Goal: Book appointment/travel/reservation

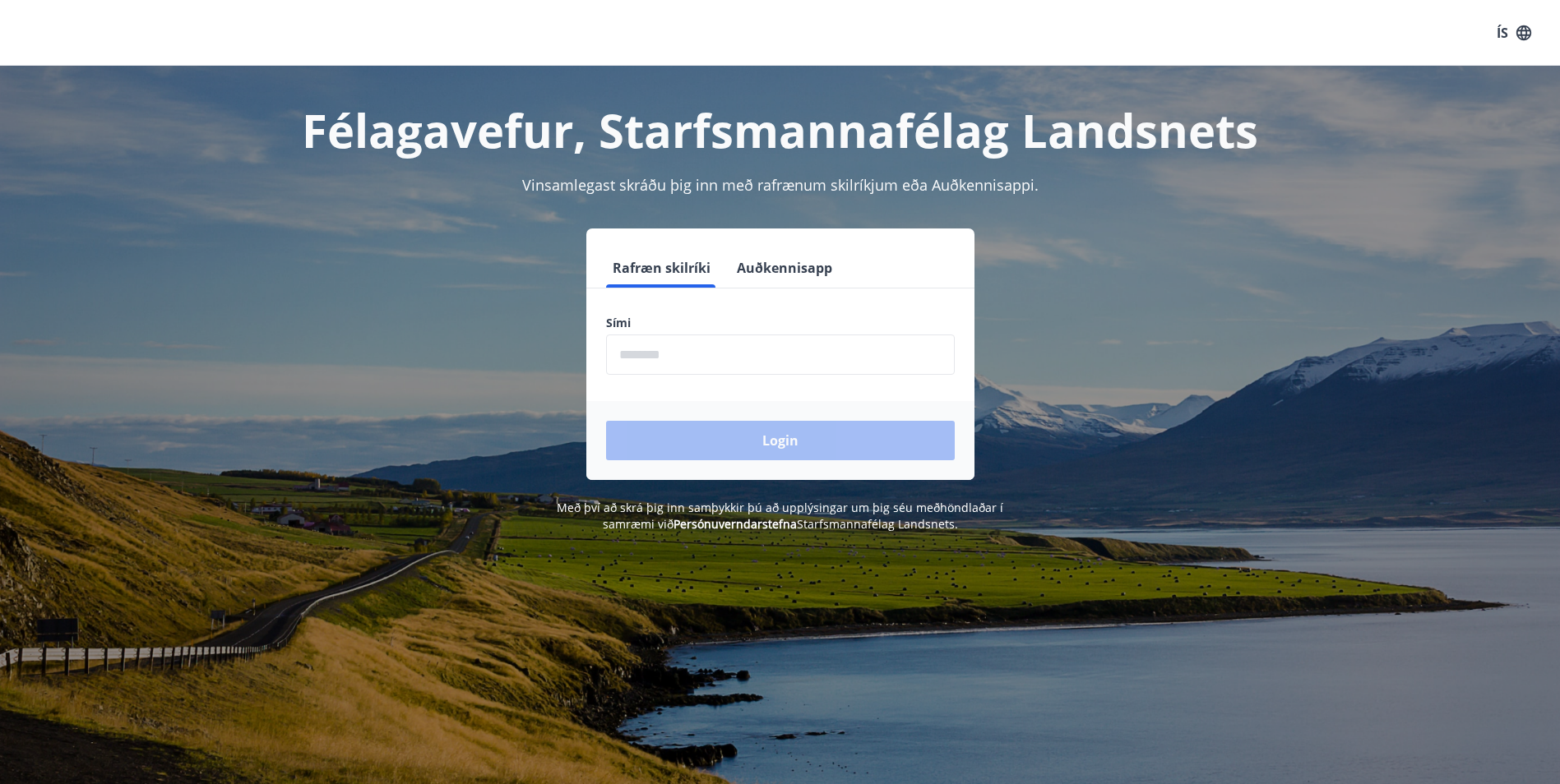
click at [756, 360] on input "phone" at bounding box center [780, 355] width 349 height 40
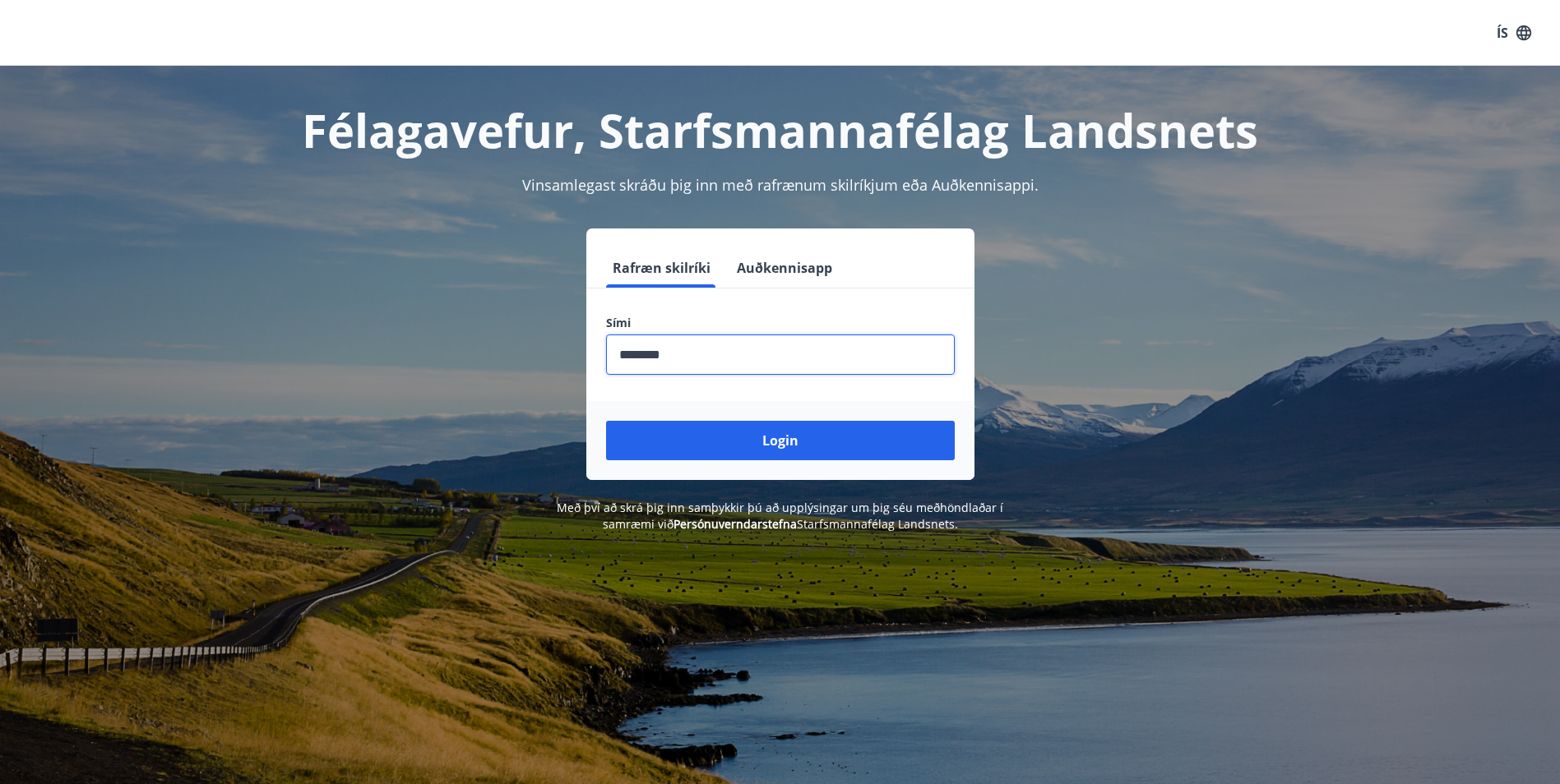
type input "********"
click at [606, 421] on button "Login" at bounding box center [780, 440] width 349 height 39
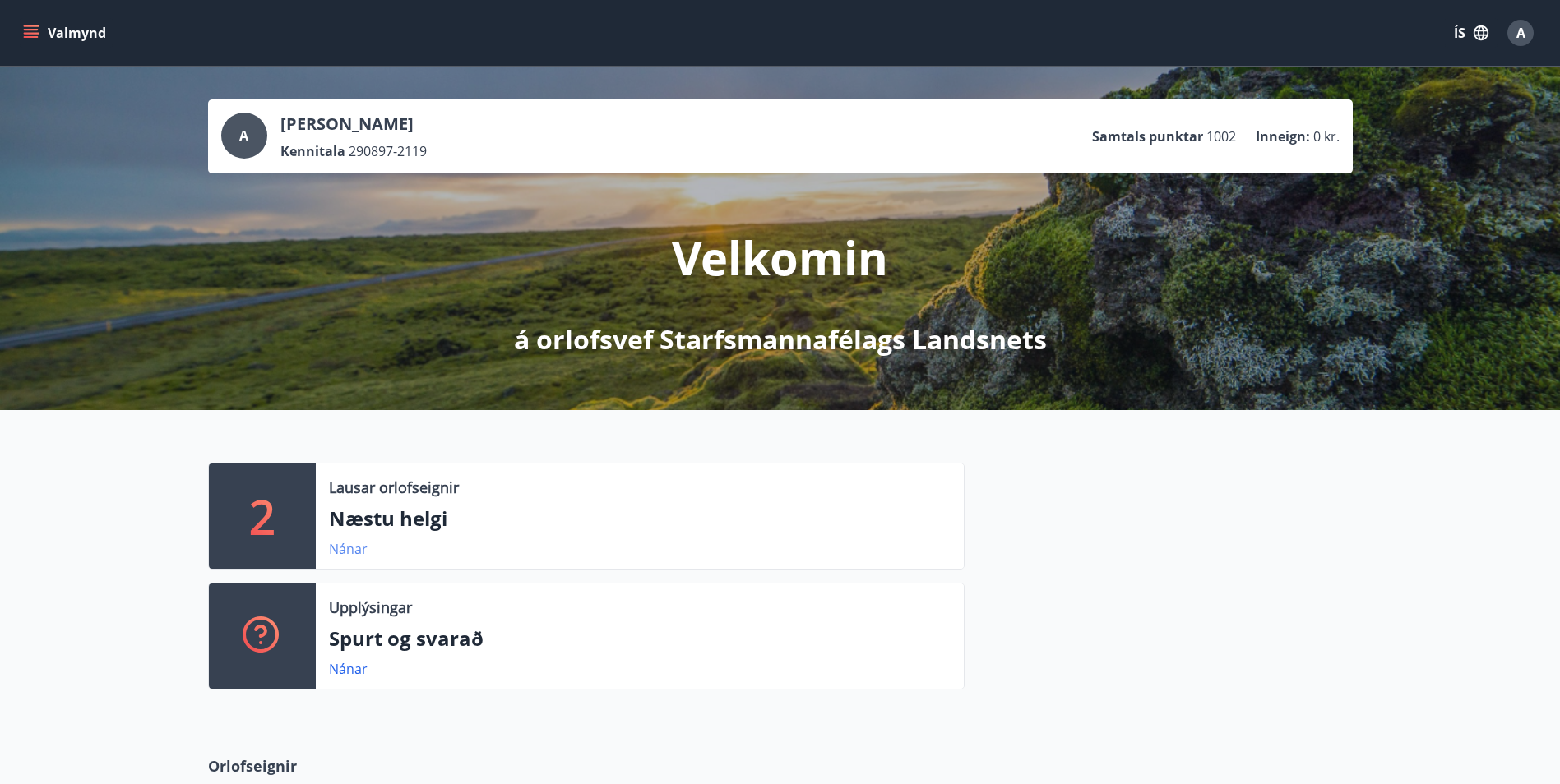
click at [361, 544] on link "Nánar" at bounding box center [348, 549] width 38 height 18
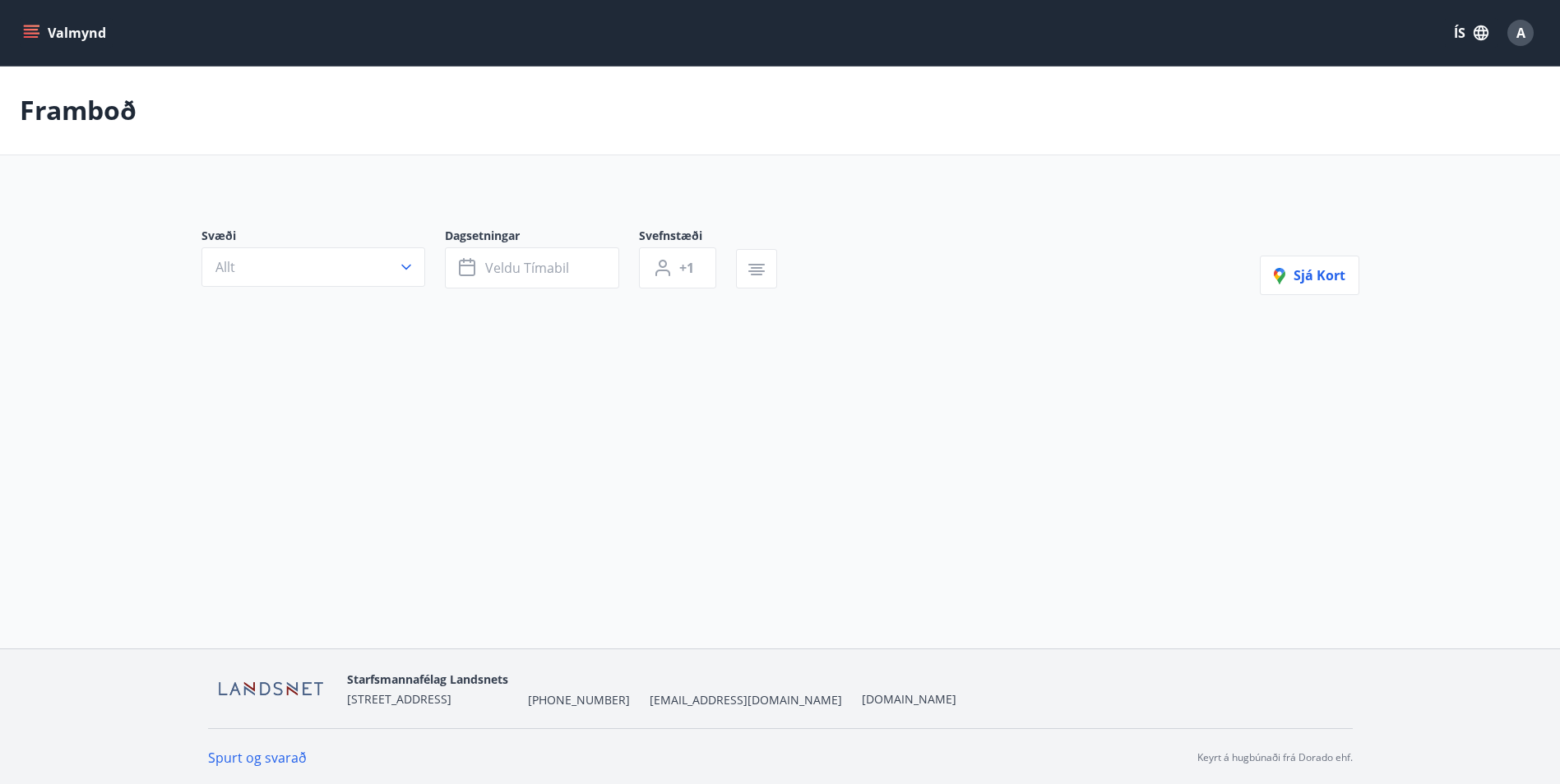
type input "*"
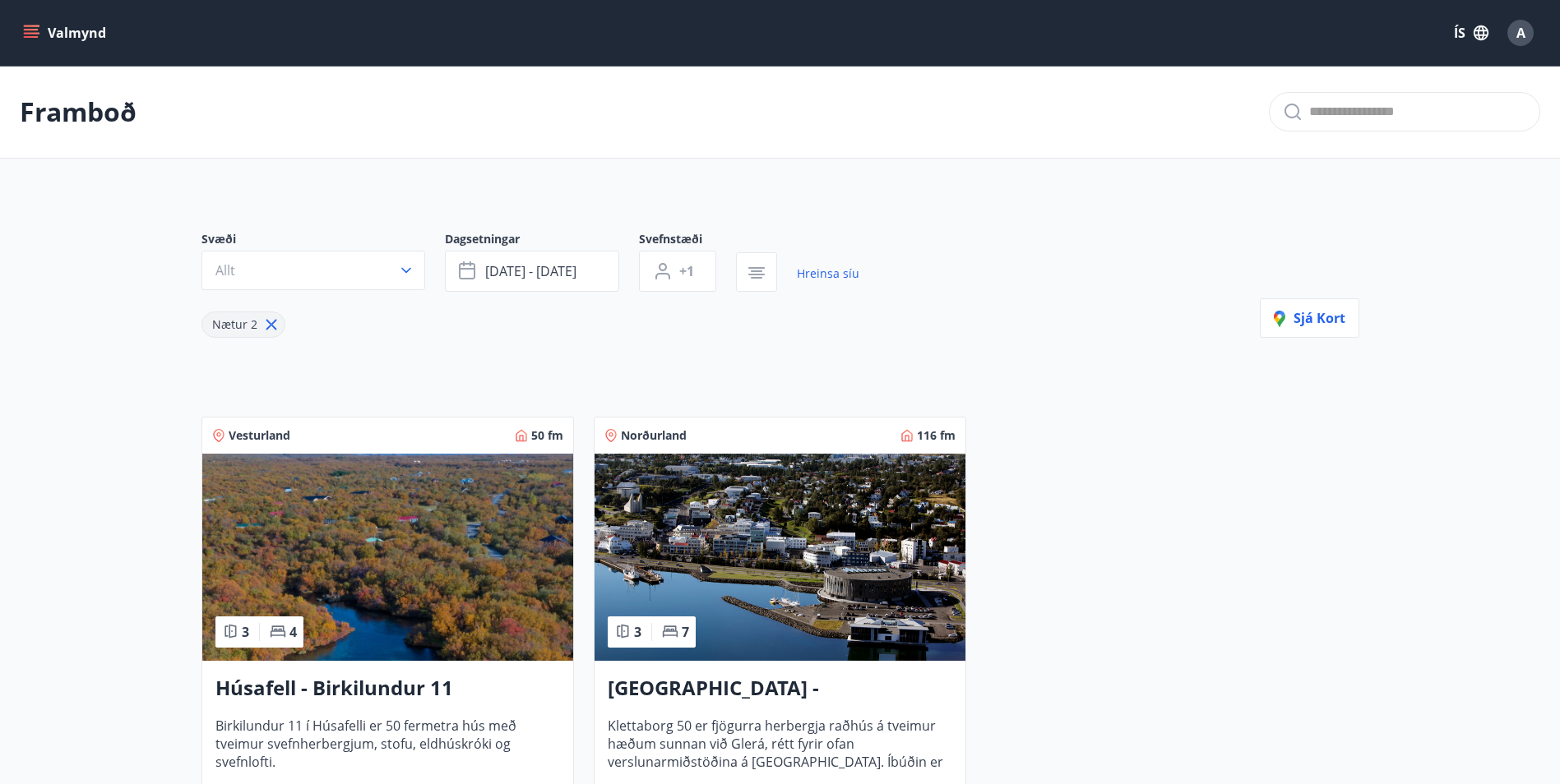
click at [434, 272] on div "Svæði Allt" at bounding box center [323, 261] width 244 height 61
click at [412, 279] on button "Allt" at bounding box center [313, 270] width 224 height 39
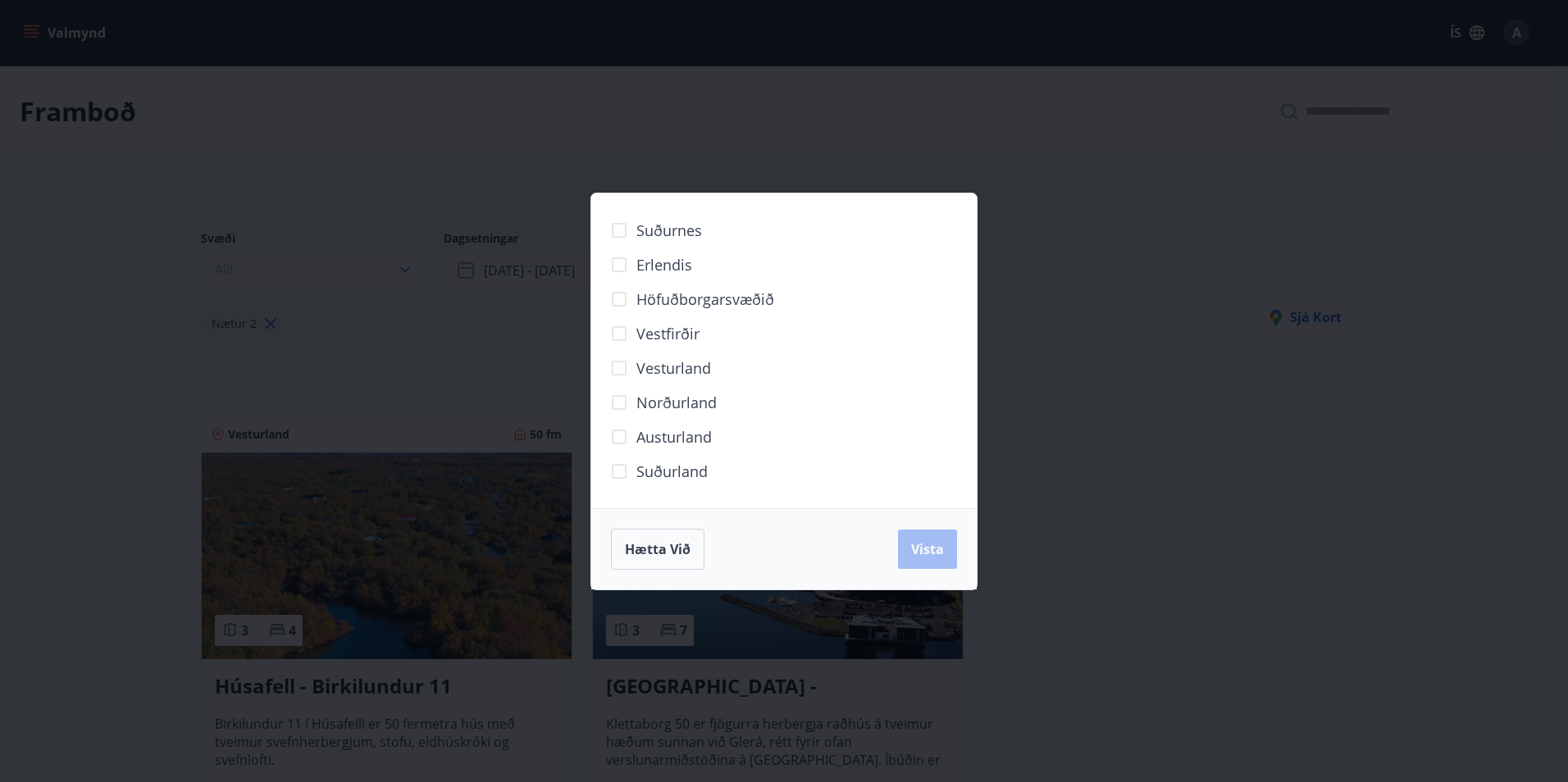
click at [651, 392] on span "Norðurland" at bounding box center [676, 402] width 80 height 21
click at [915, 554] on span "Vista" at bounding box center [927, 550] width 33 height 18
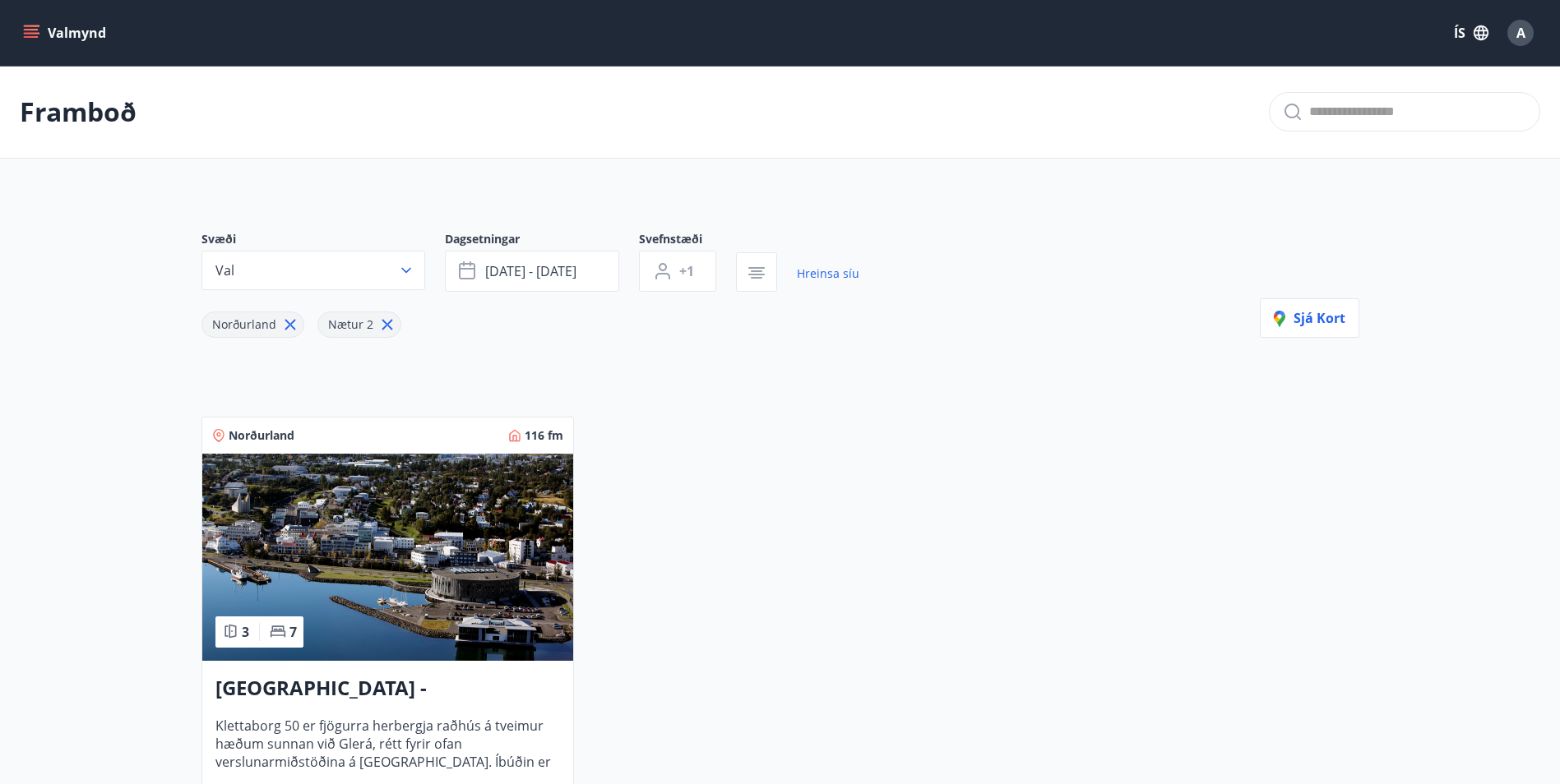
click at [474, 690] on h3 "Akureyri - Klettaborg 50" at bounding box center [387, 689] width 344 height 29
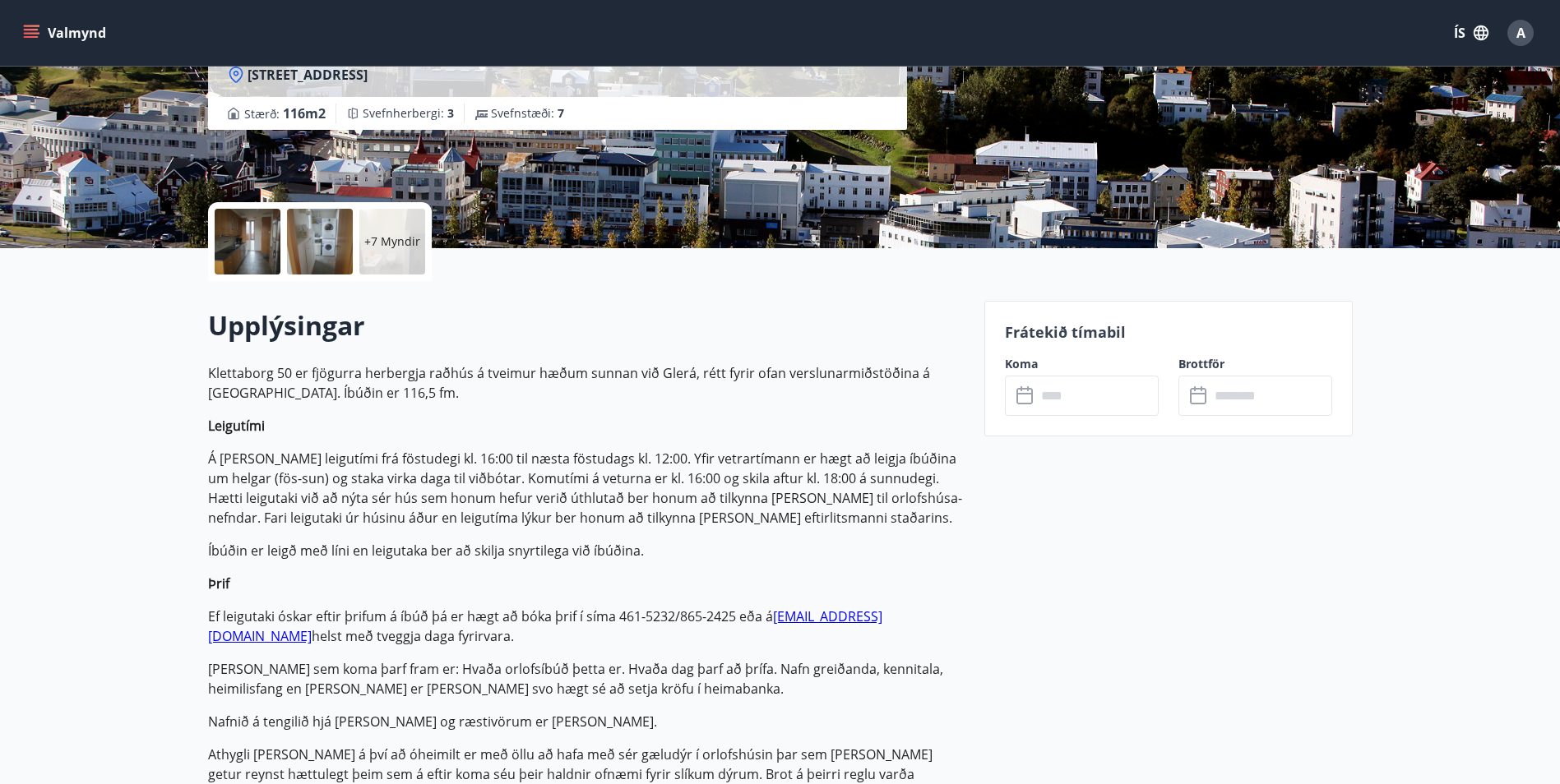
scroll to position [246, 0]
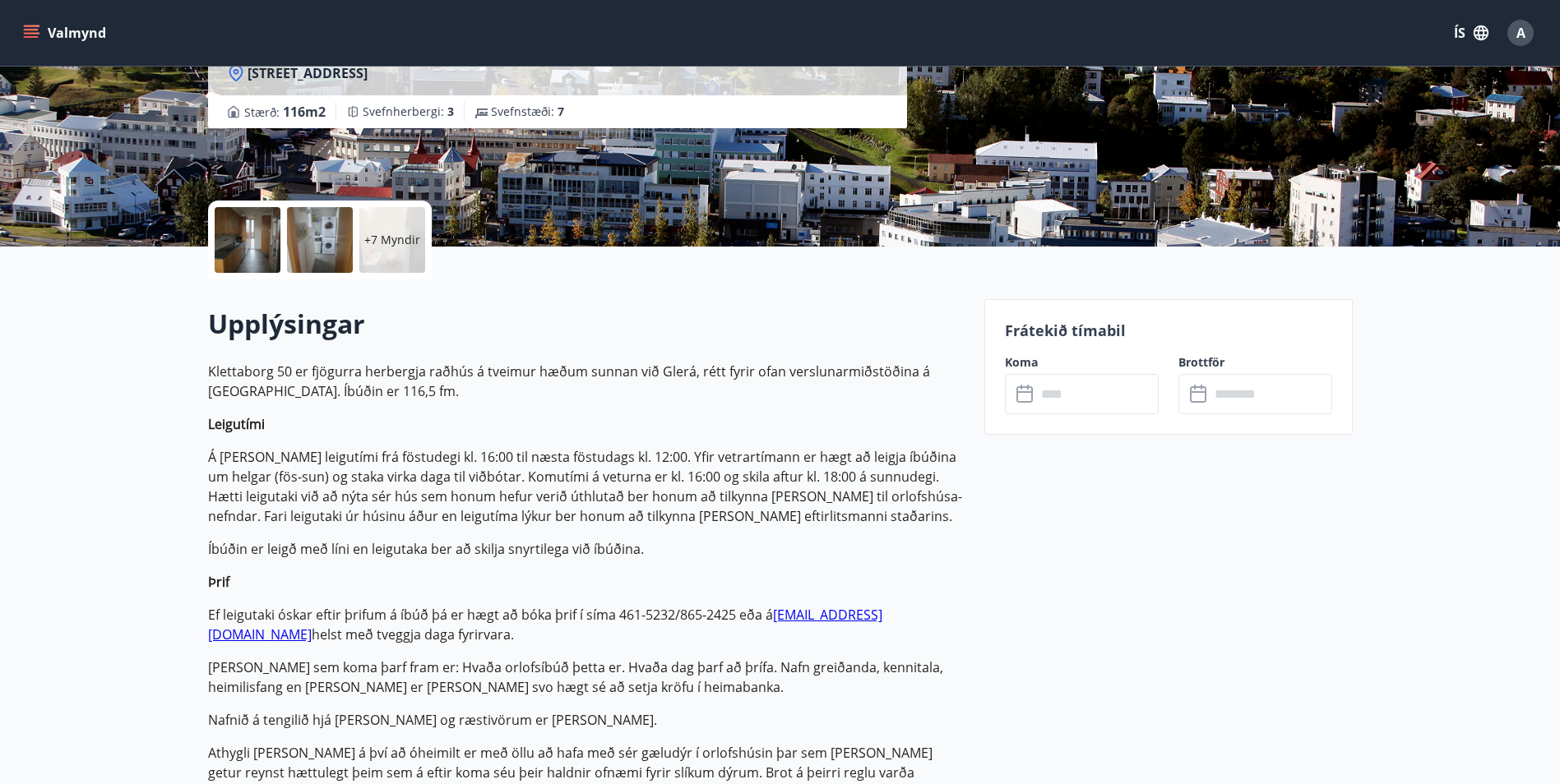
click at [1026, 396] on icon at bounding box center [1027, 395] width 20 height 20
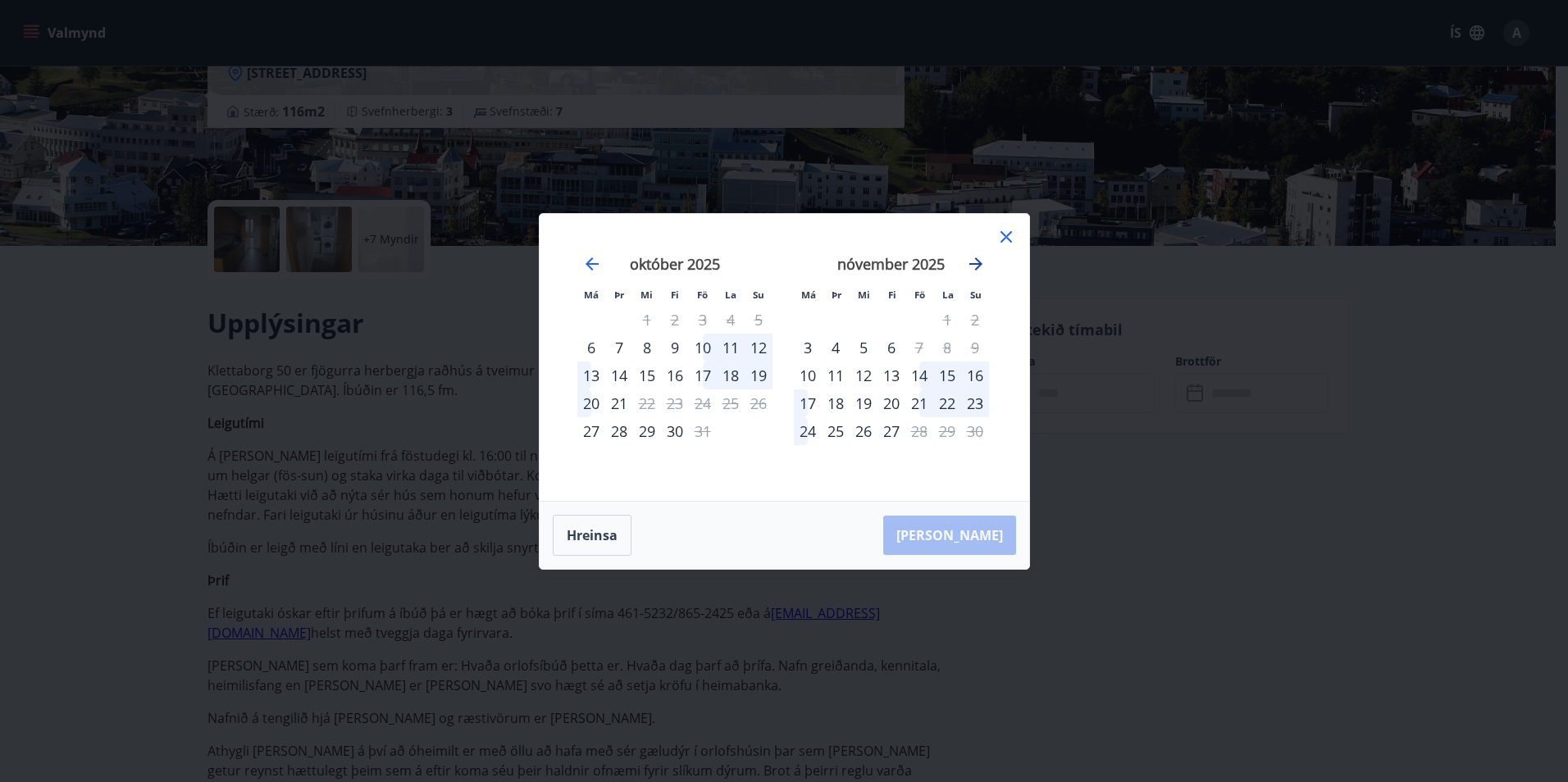
click at [981, 264] on icon "Move forward to switch to the next month." at bounding box center [976, 264] width 13 height 13
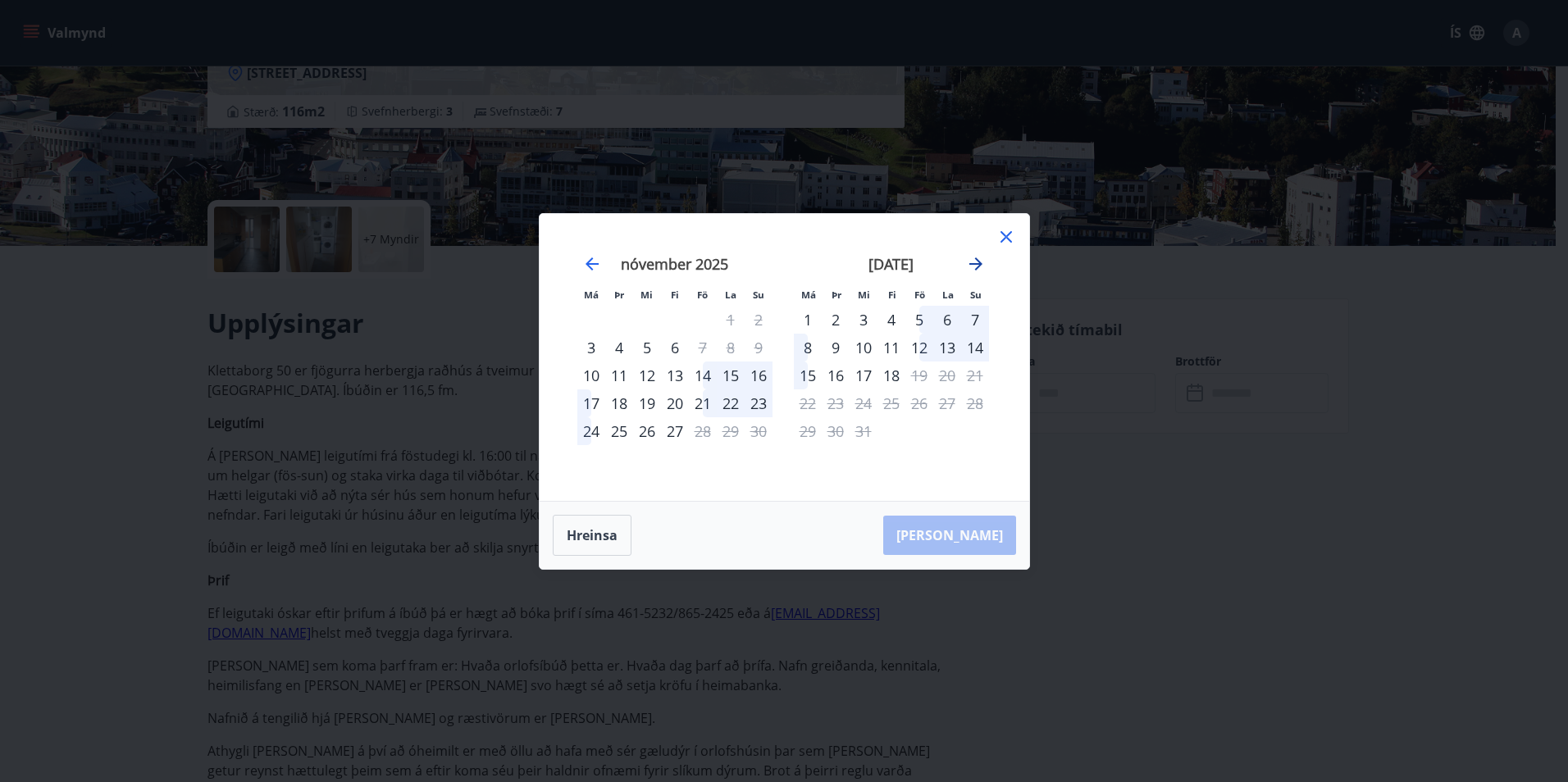
click at [981, 264] on icon "Move forward to switch to the next month." at bounding box center [976, 264] width 13 height 13
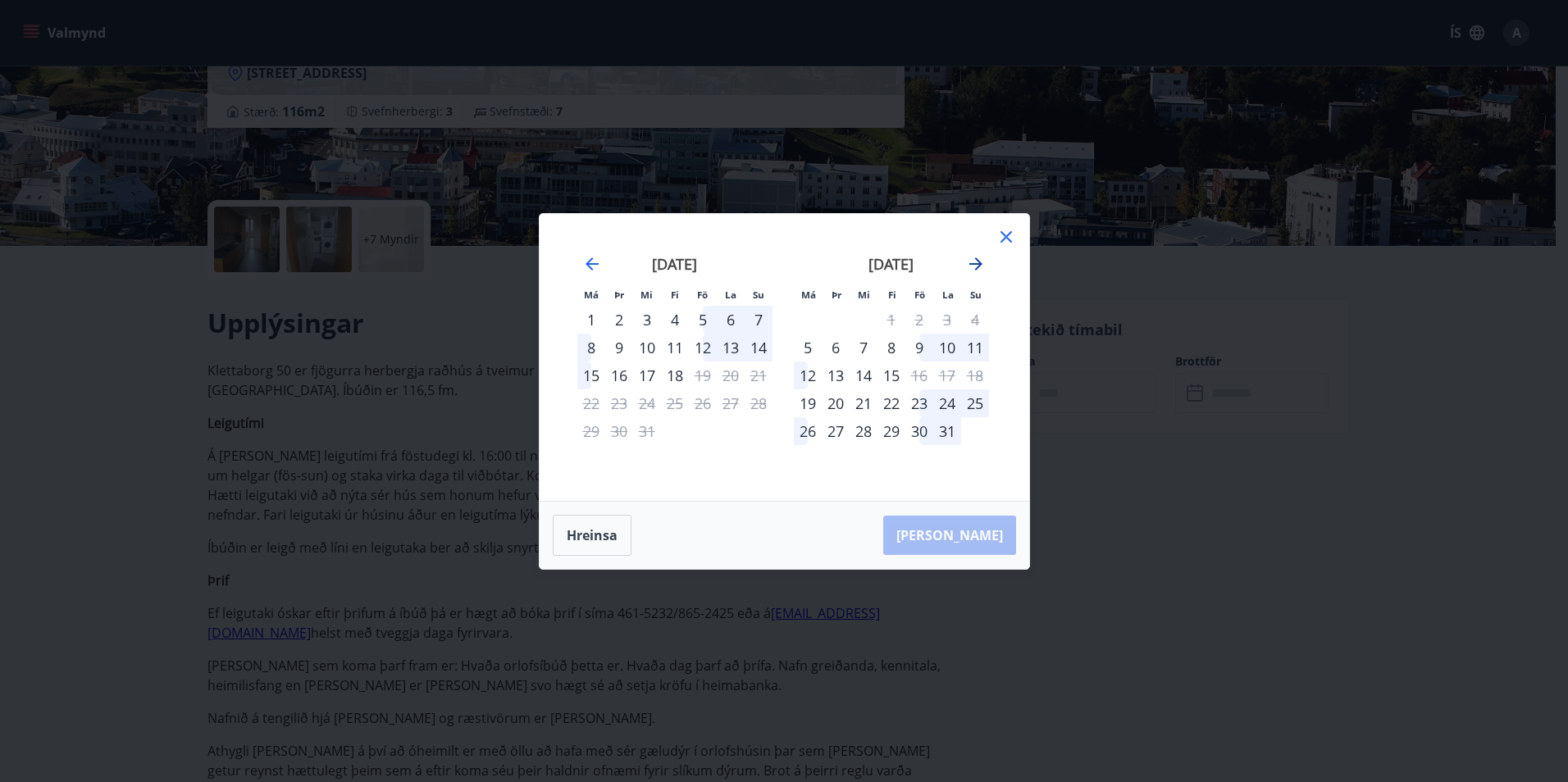
click at [981, 264] on icon "Move forward to switch to the next month." at bounding box center [976, 264] width 13 height 13
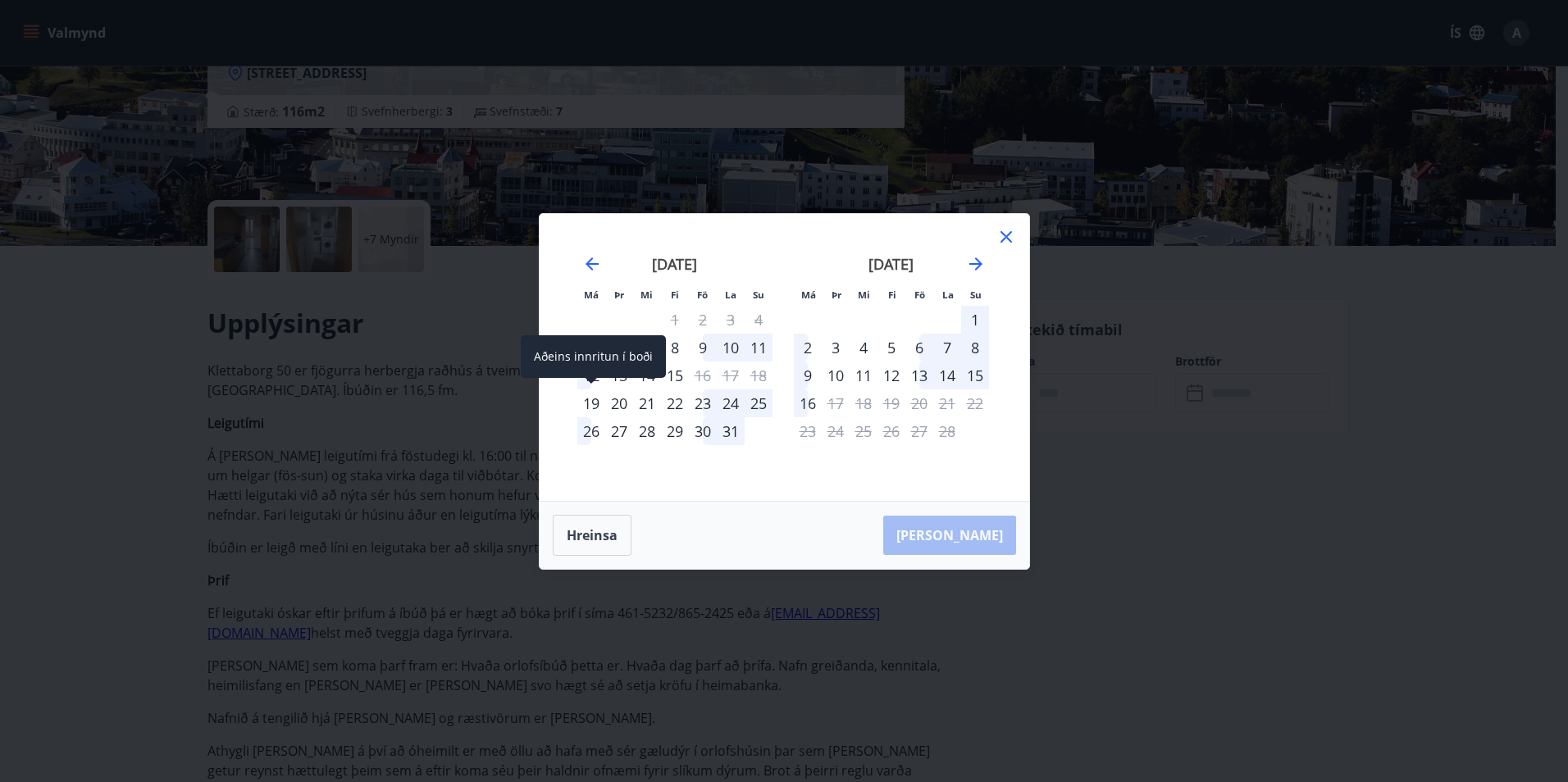
click at [596, 402] on div "19" at bounding box center [591, 403] width 28 height 28
click at [591, 395] on div "19" at bounding box center [591, 403] width 28 height 28
click at [589, 410] on div "19" at bounding box center [591, 403] width 28 height 28
click at [716, 400] on div "24" at bounding box center [730, 403] width 28 height 28
click at [702, 401] on div "23" at bounding box center [703, 403] width 28 height 28
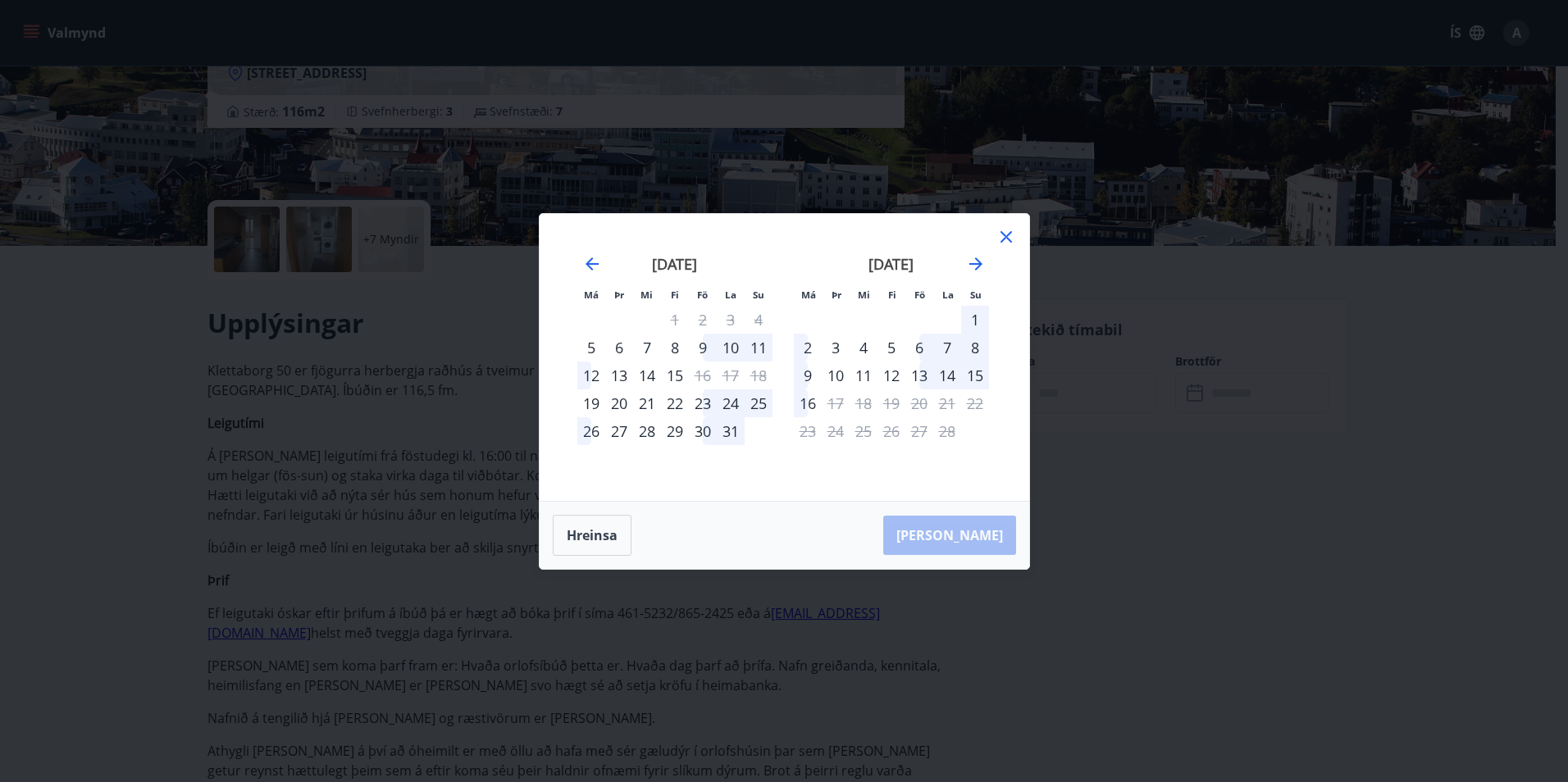
click at [709, 402] on div "23" at bounding box center [703, 403] width 28 height 28
click at [719, 344] on div "10" at bounding box center [730, 348] width 28 height 28
click at [618, 517] on button "Hreinsa" at bounding box center [592, 535] width 78 height 41
click at [972, 260] on icon "Move forward to switch to the next month." at bounding box center [976, 264] width 20 height 20
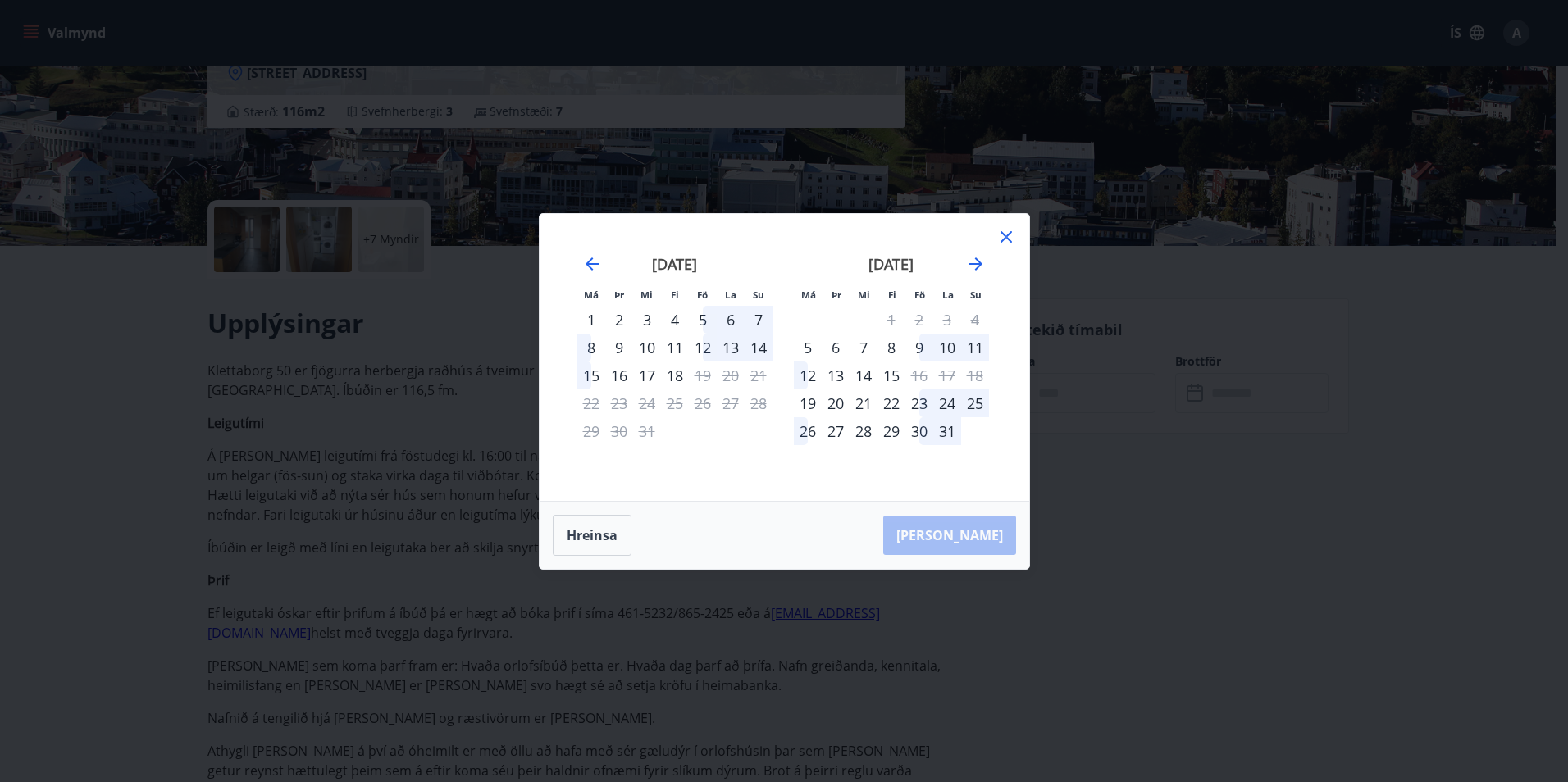
click at [920, 343] on div "9" at bounding box center [919, 348] width 28 height 28
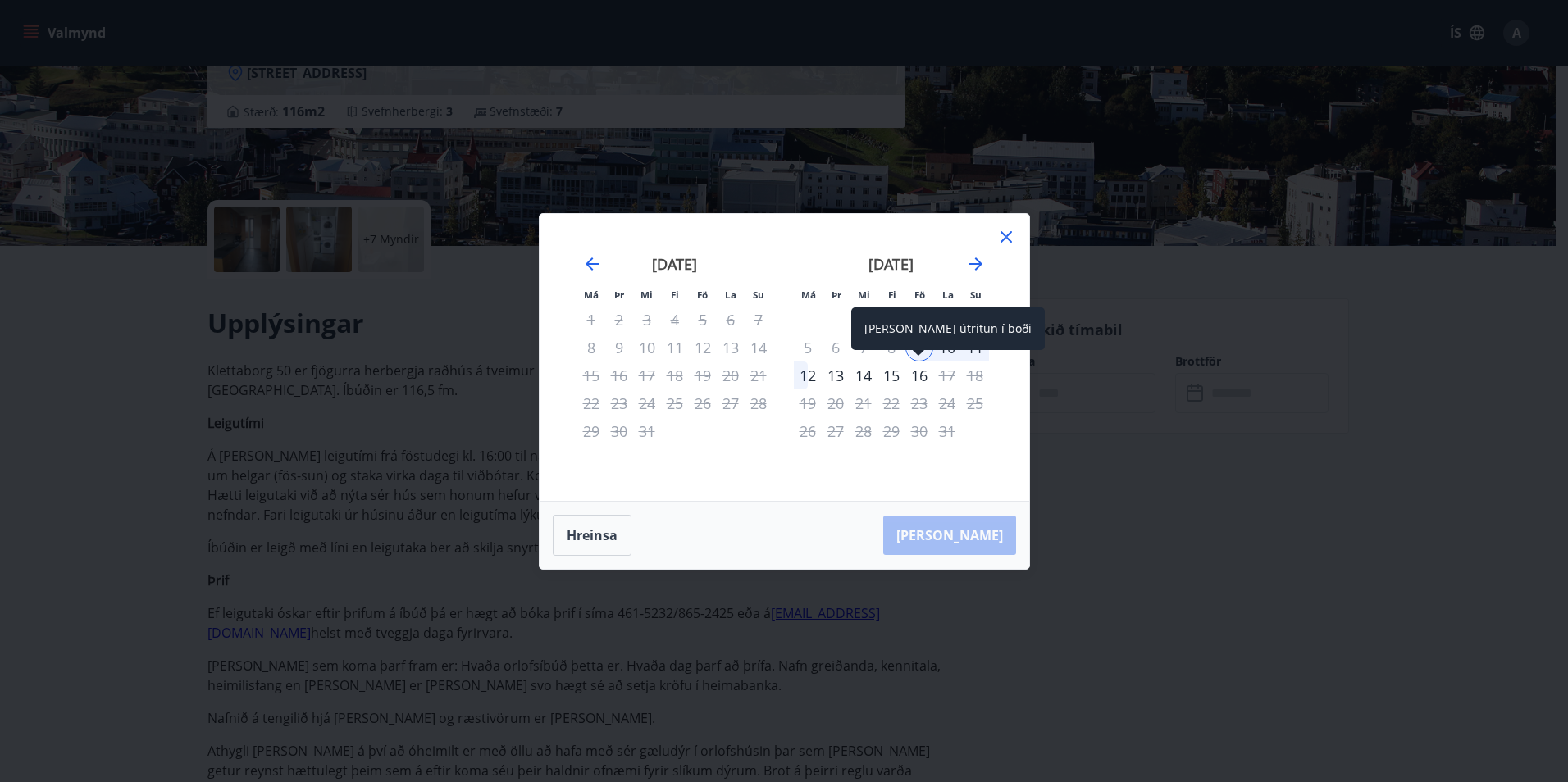
click at [925, 376] on div "16" at bounding box center [919, 375] width 28 height 28
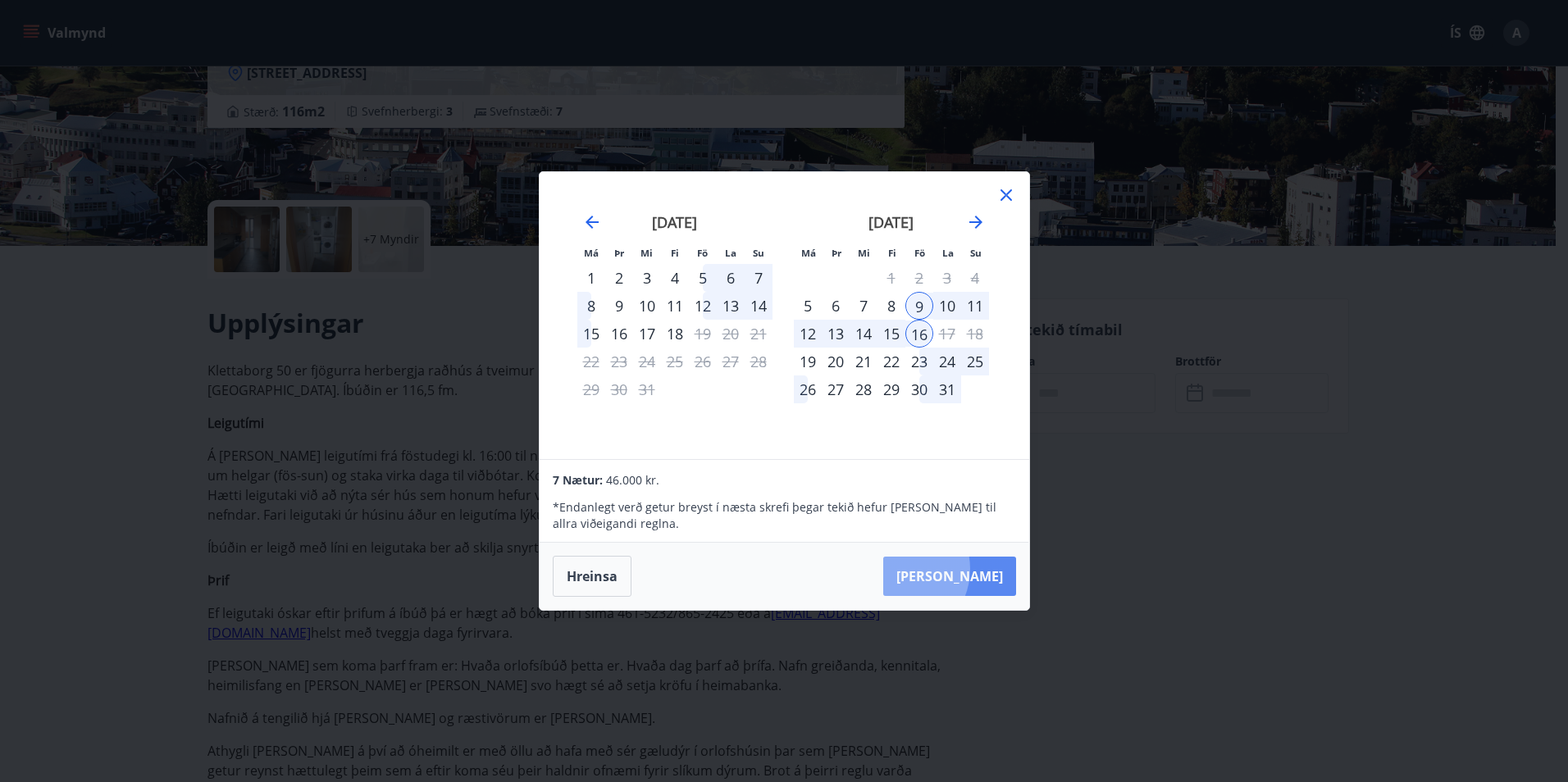
click at [946, 569] on button "Taka Frá" at bounding box center [949, 576] width 133 height 39
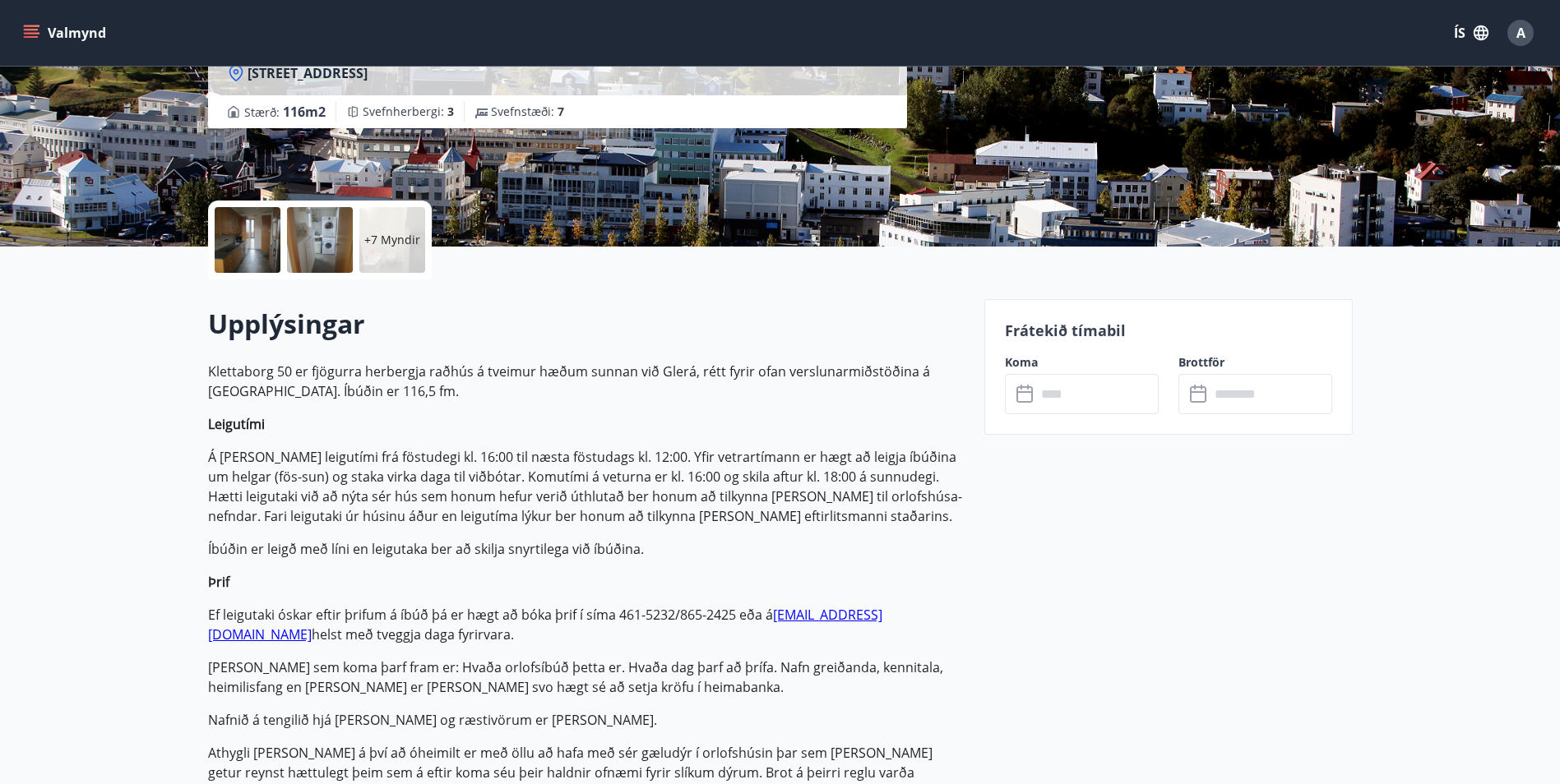
type input "******"
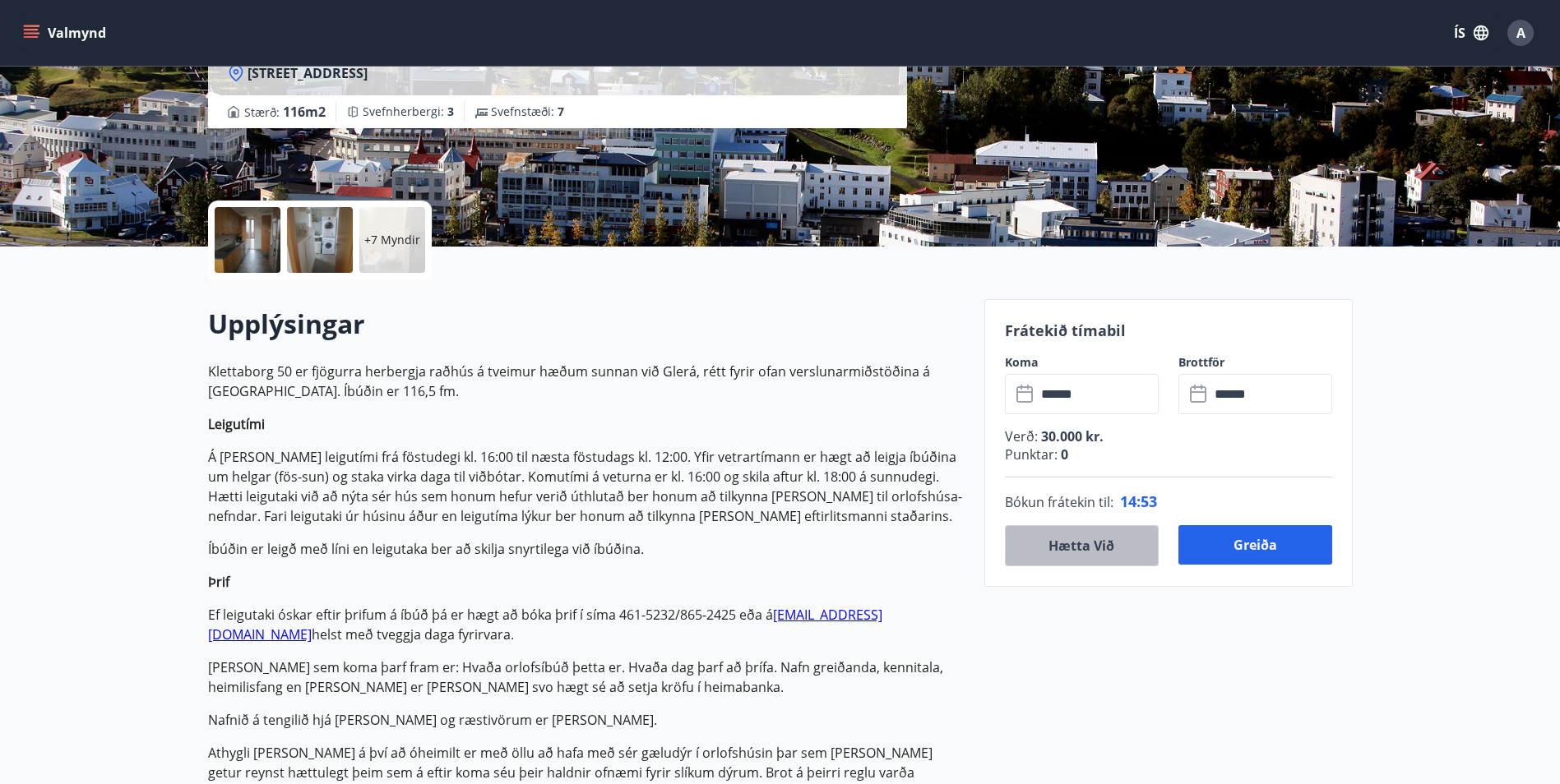
click at [1089, 552] on button "Hætta við" at bounding box center [1082, 546] width 153 height 41
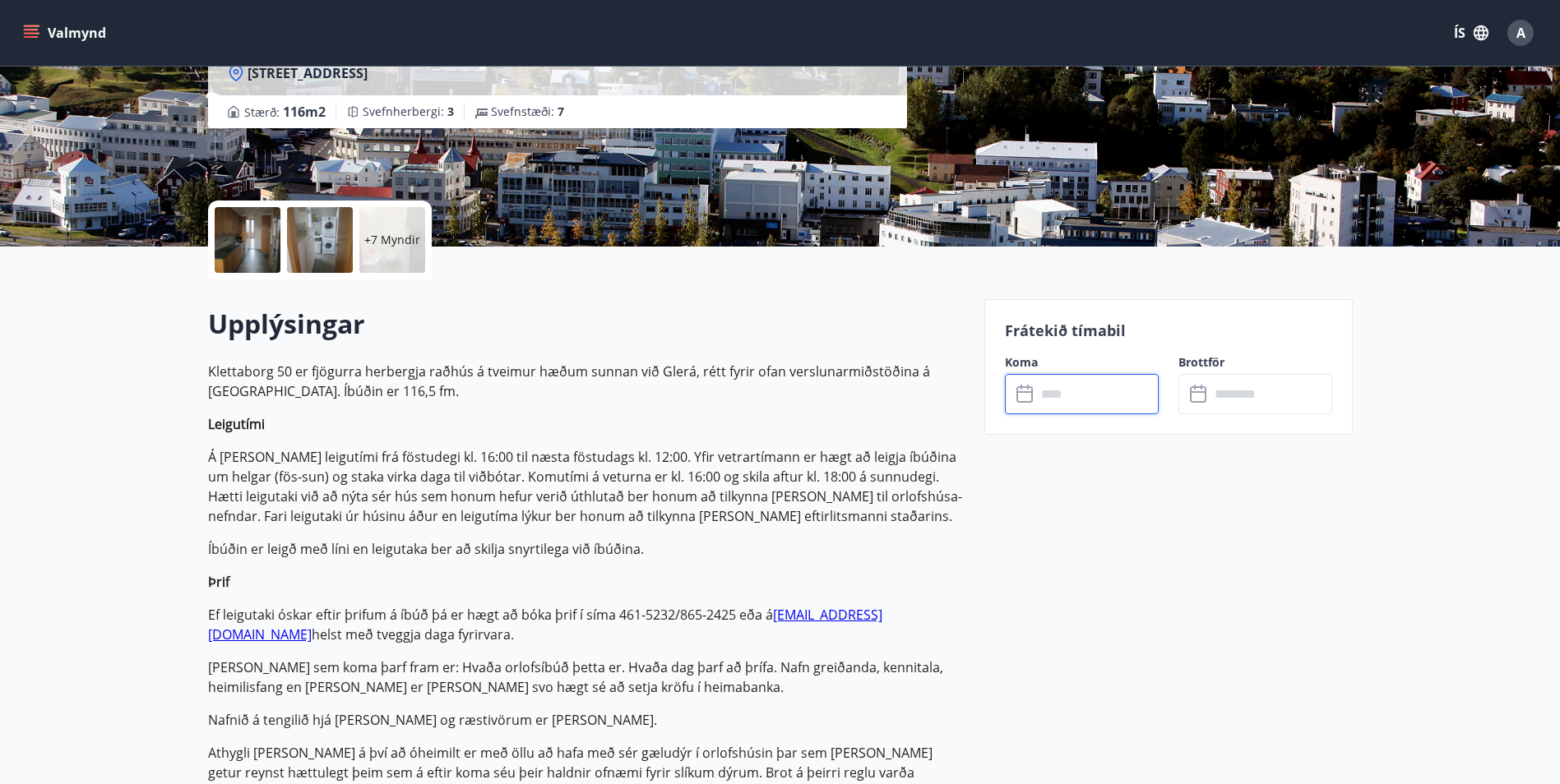
click at [1101, 402] on input "text" at bounding box center [1097, 394] width 122 height 40
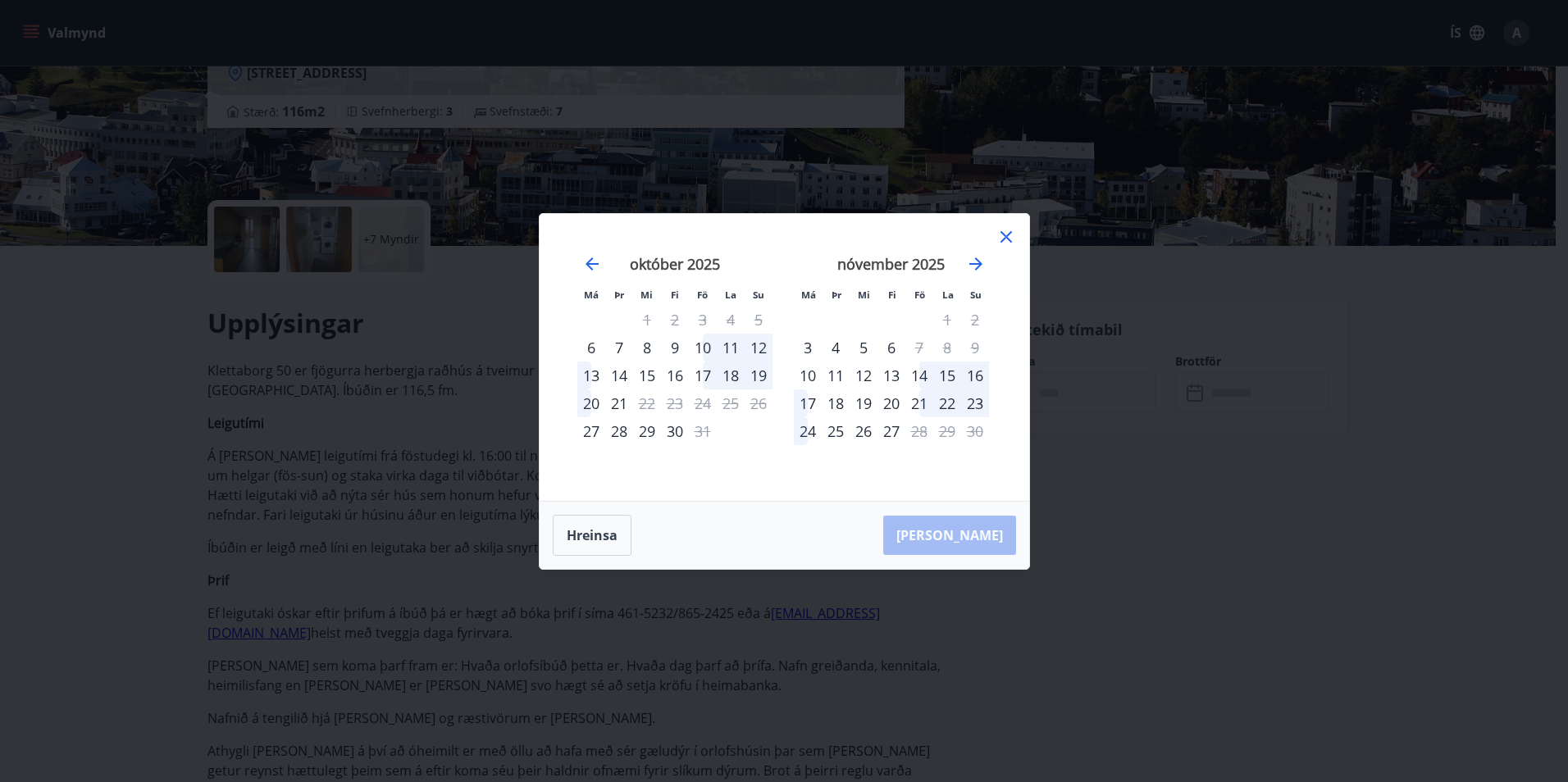
click at [1000, 244] on icon at bounding box center [1007, 238] width 20 height 20
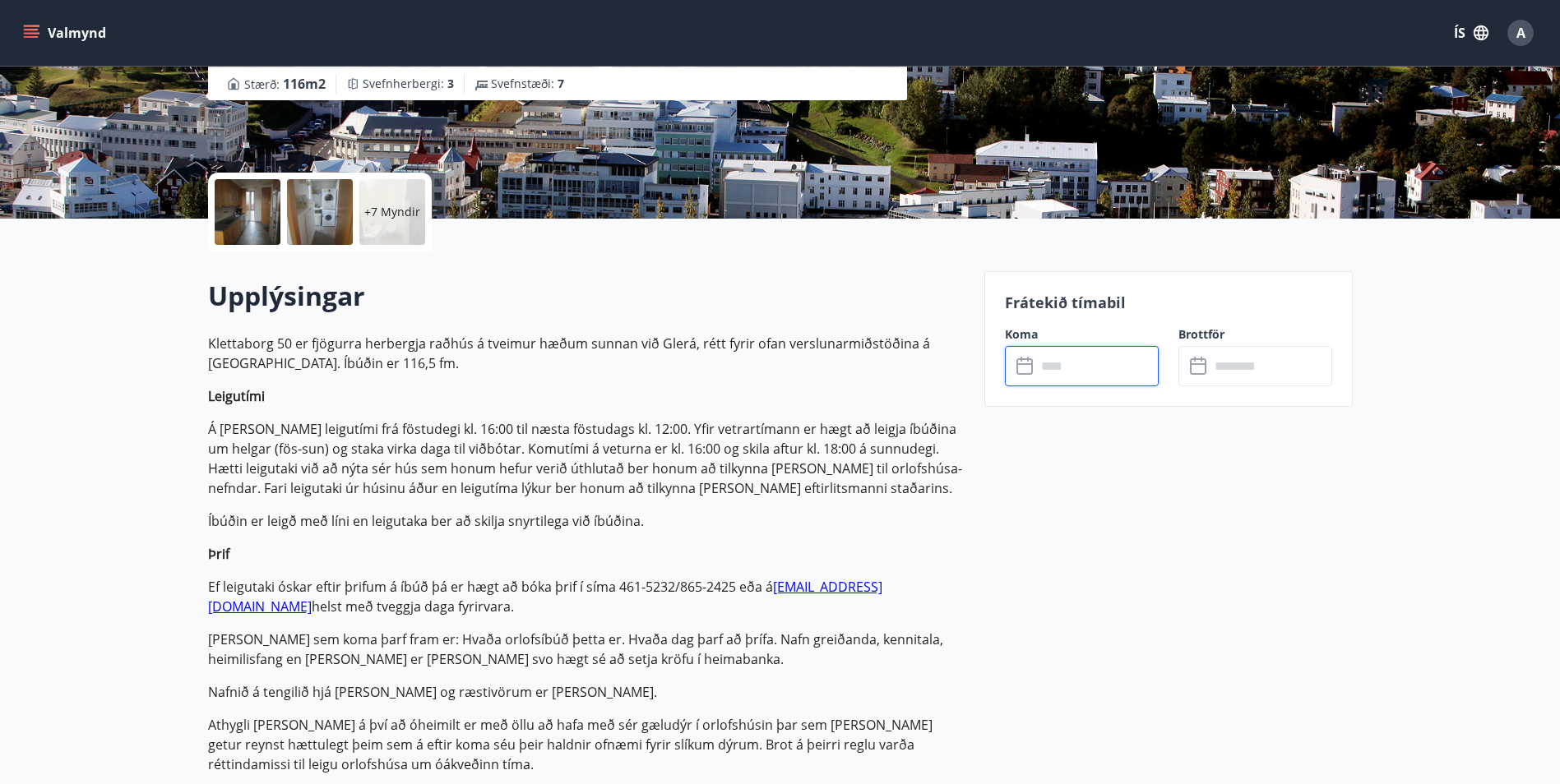
scroll to position [344, 0]
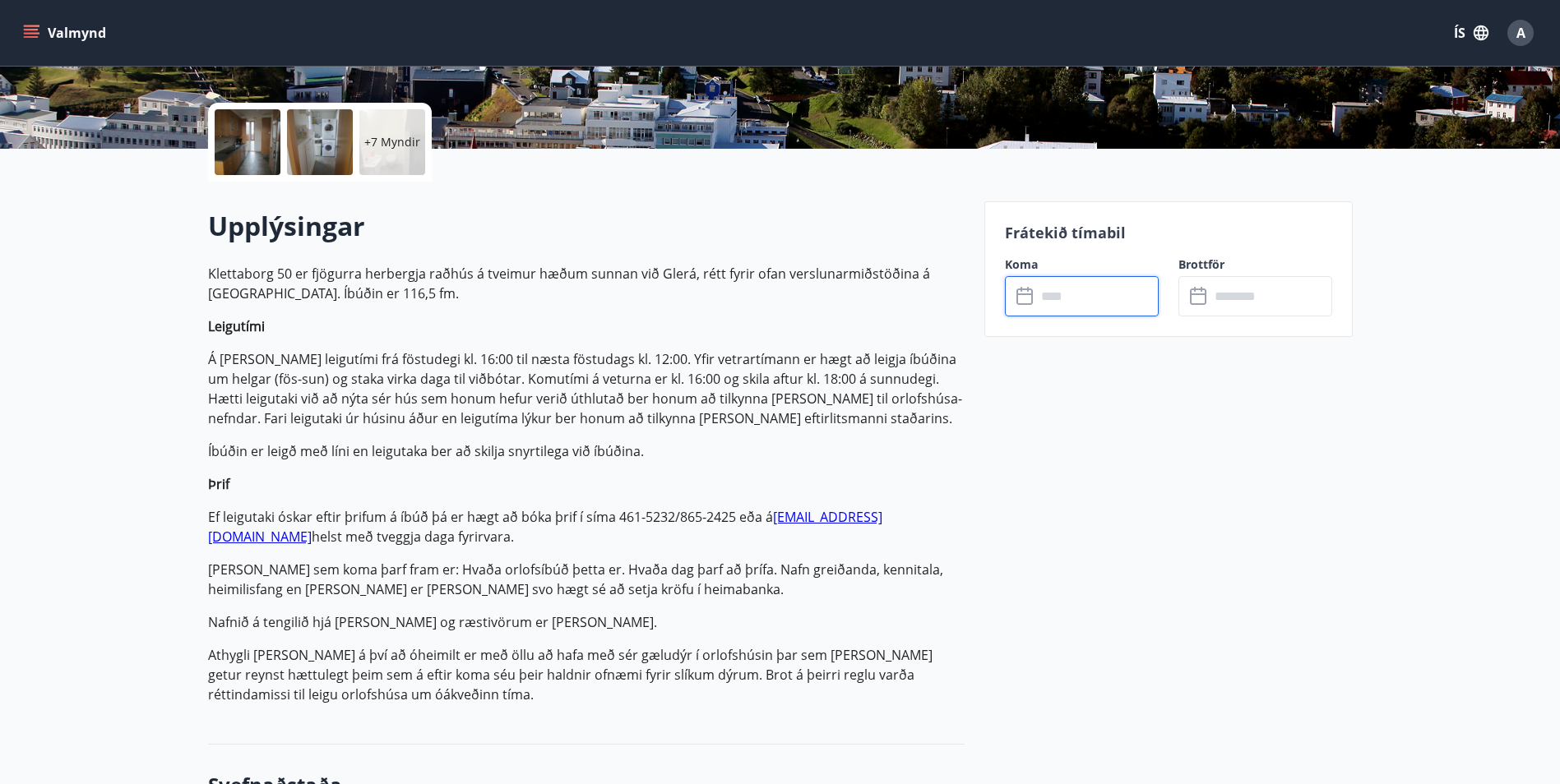
click at [1017, 301] on icon at bounding box center [1027, 297] width 20 height 20
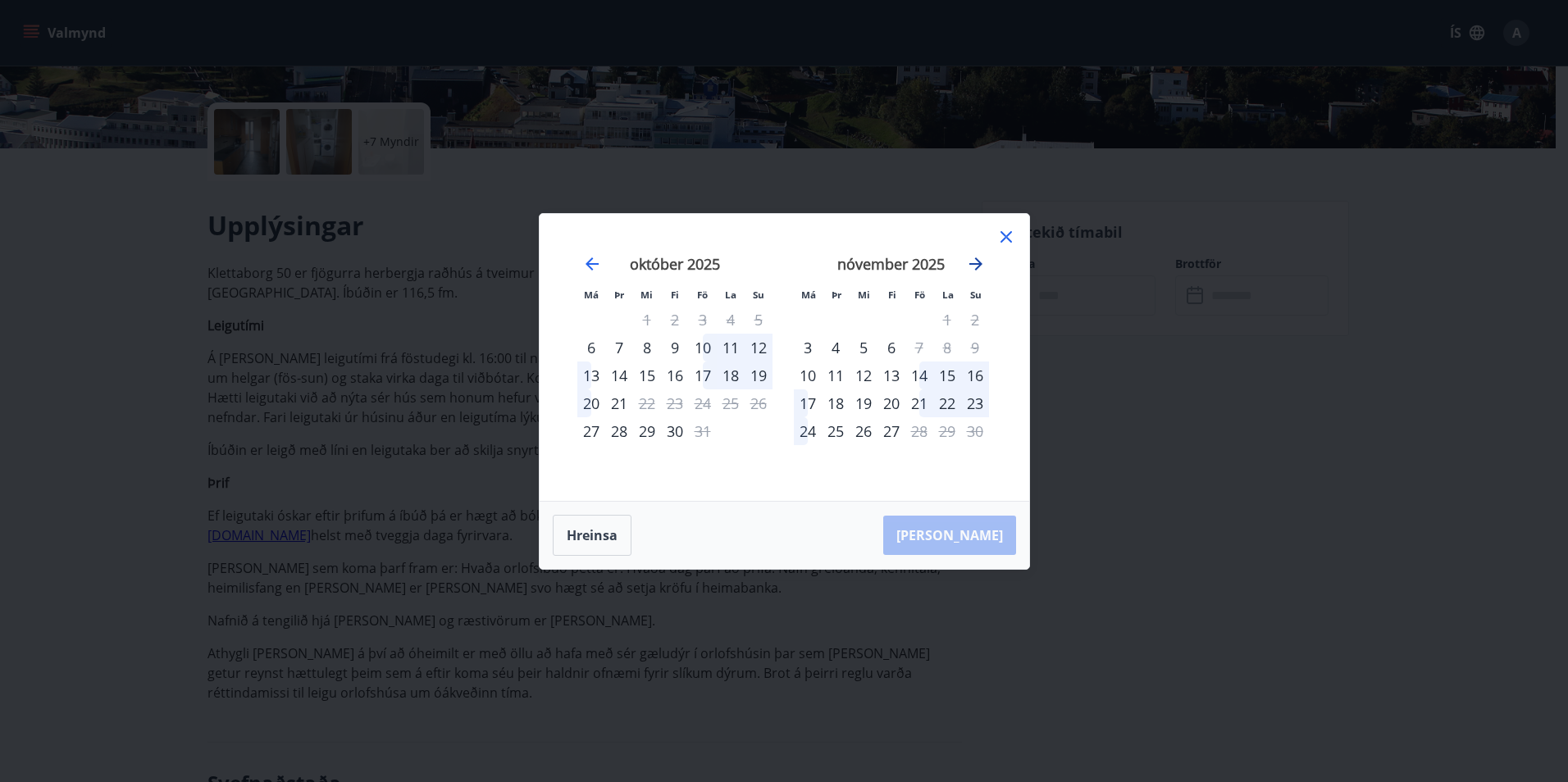
click at [981, 261] on icon "Move forward to switch to the next month." at bounding box center [976, 264] width 20 height 20
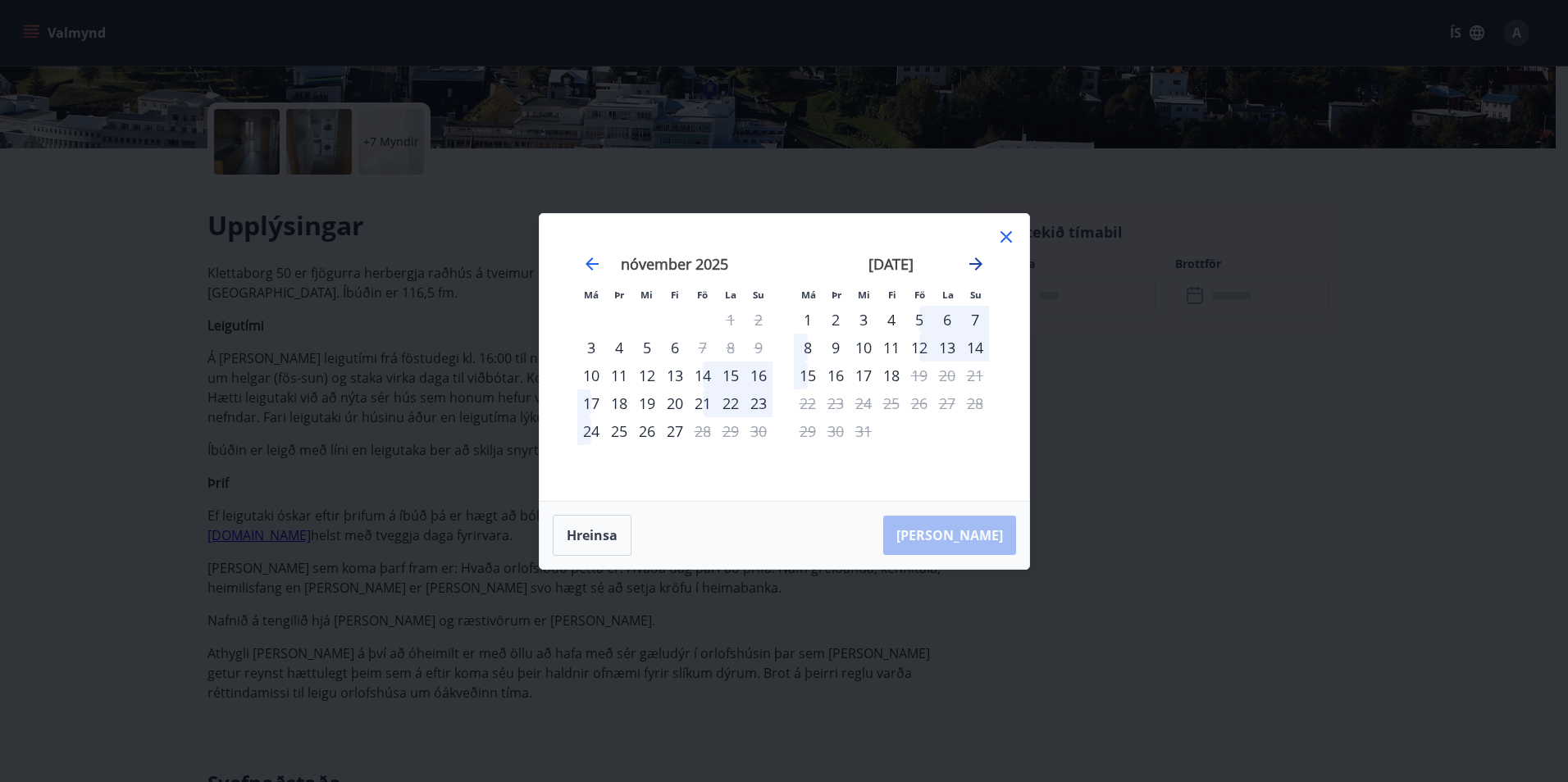
click at [981, 261] on icon "Move forward to switch to the next month." at bounding box center [976, 264] width 20 height 20
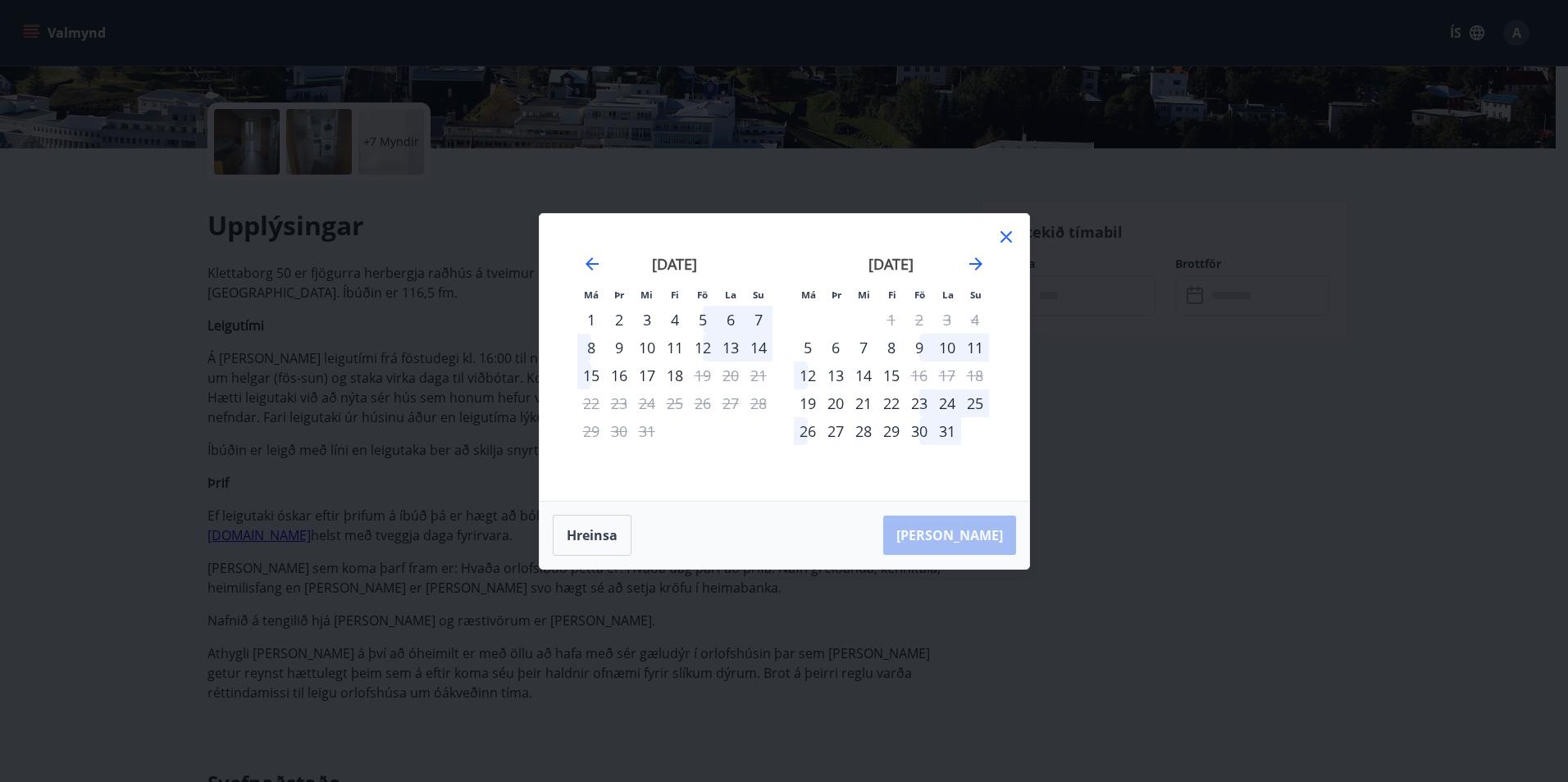
click at [921, 349] on div "9" at bounding box center [919, 348] width 28 height 28
click at [930, 346] on div "9" at bounding box center [919, 348] width 28 height 28
click at [925, 343] on div "9" at bounding box center [919, 348] width 28 height 28
click at [949, 340] on div "10" at bounding box center [946, 348] width 28 height 28
click at [617, 547] on button "Hreinsa" at bounding box center [592, 535] width 78 height 41
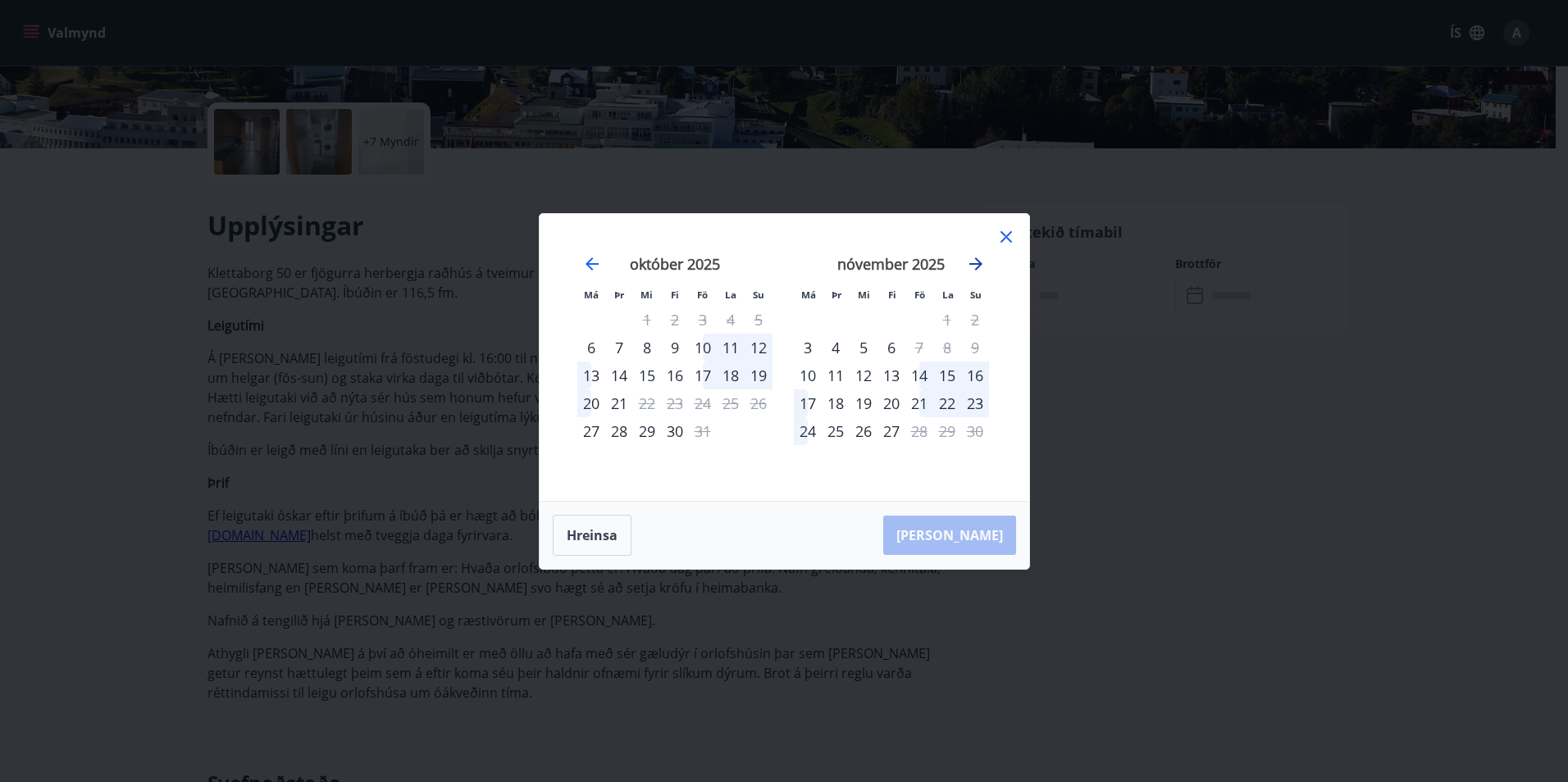
click at [975, 267] on icon "Move forward to switch to the next month." at bounding box center [976, 264] width 20 height 20
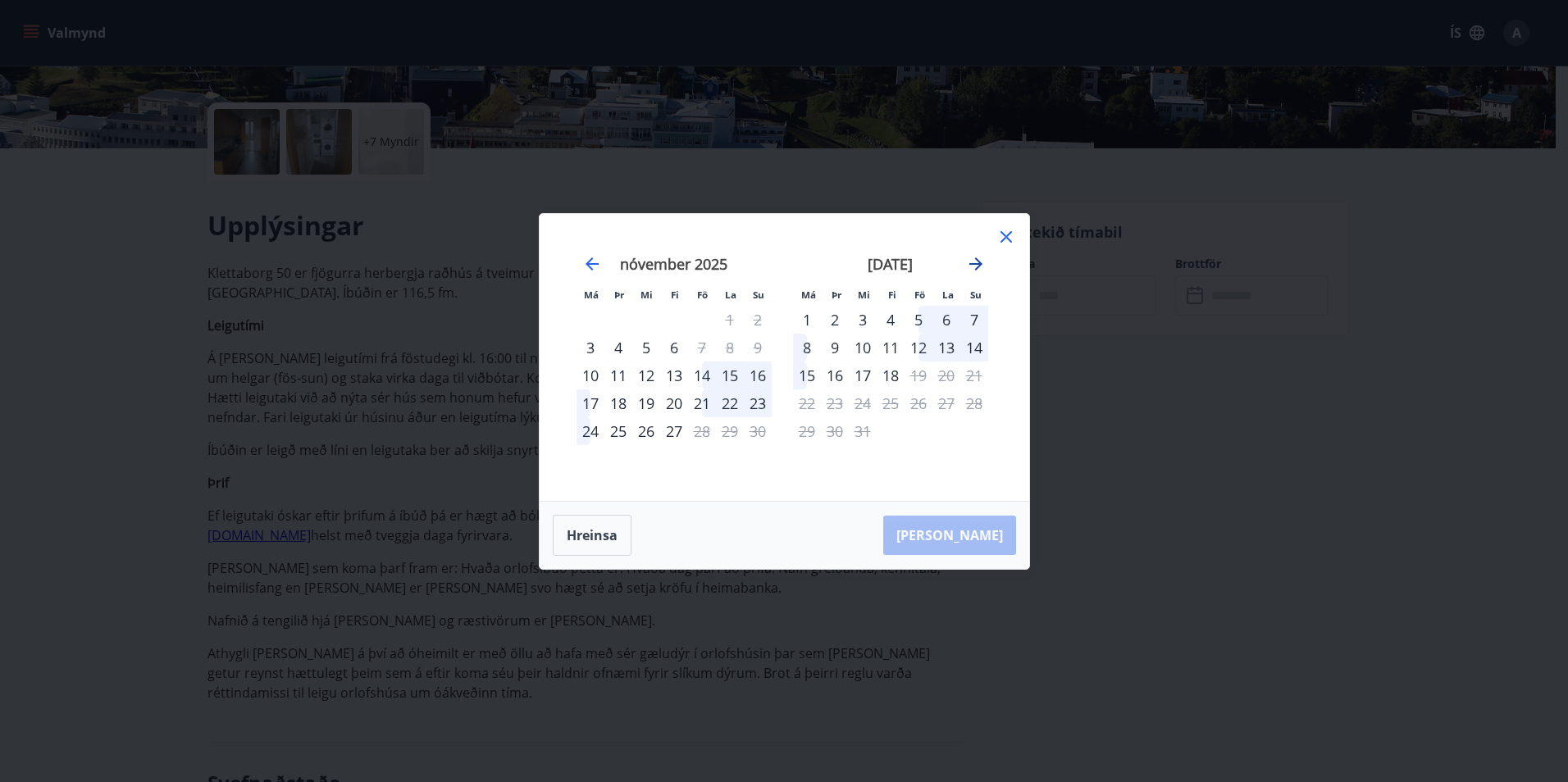
click at [975, 267] on icon "Move forward to switch to the next month." at bounding box center [976, 264] width 20 height 20
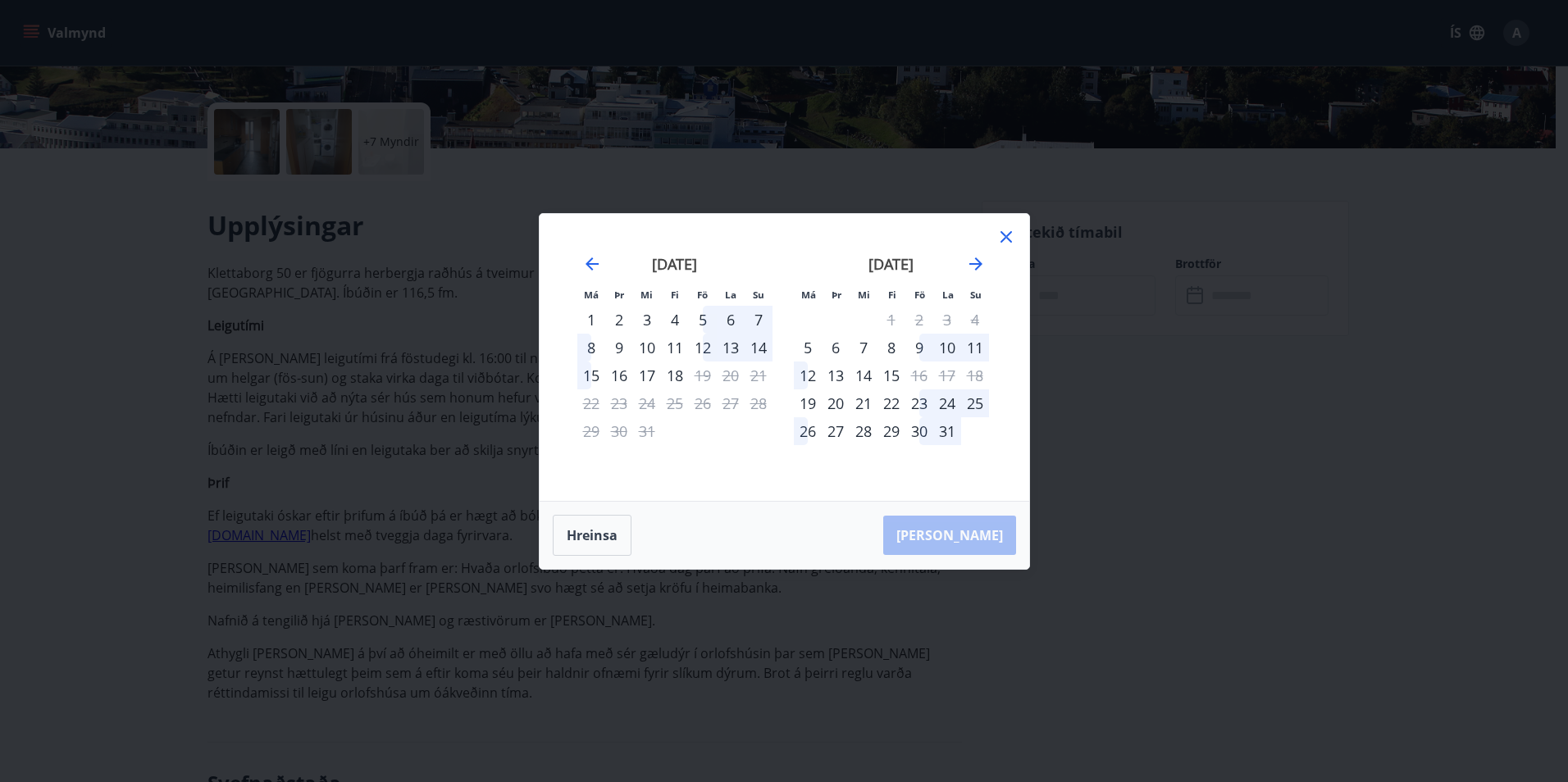
click at [926, 351] on div "9" at bounding box center [919, 348] width 28 height 28
click at [804, 373] on div "12" at bounding box center [807, 375] width 28 height 28
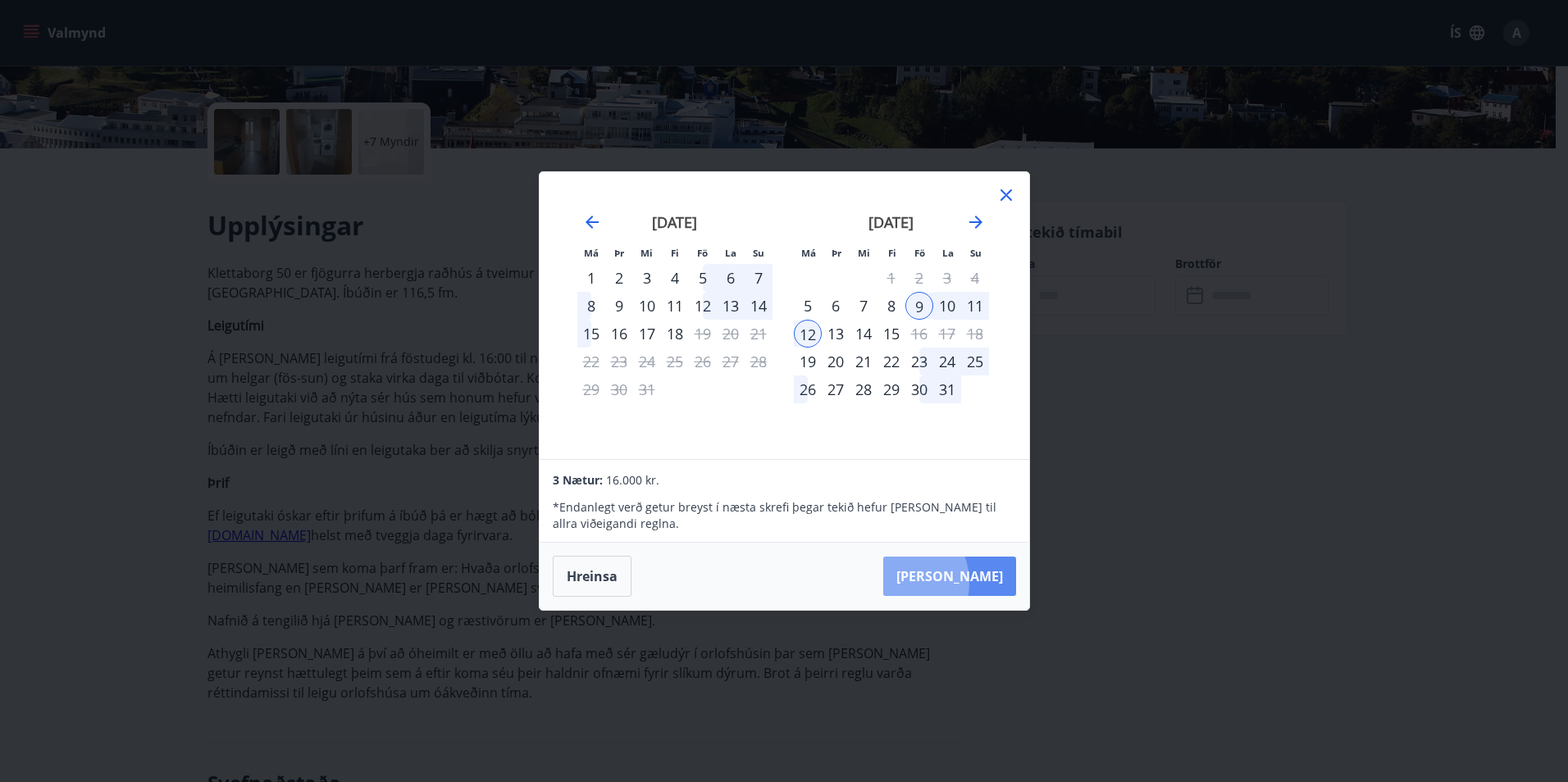
click at [945, 584] on button "Taka Frá" at bounding box center [949, 576] width 133 height 39
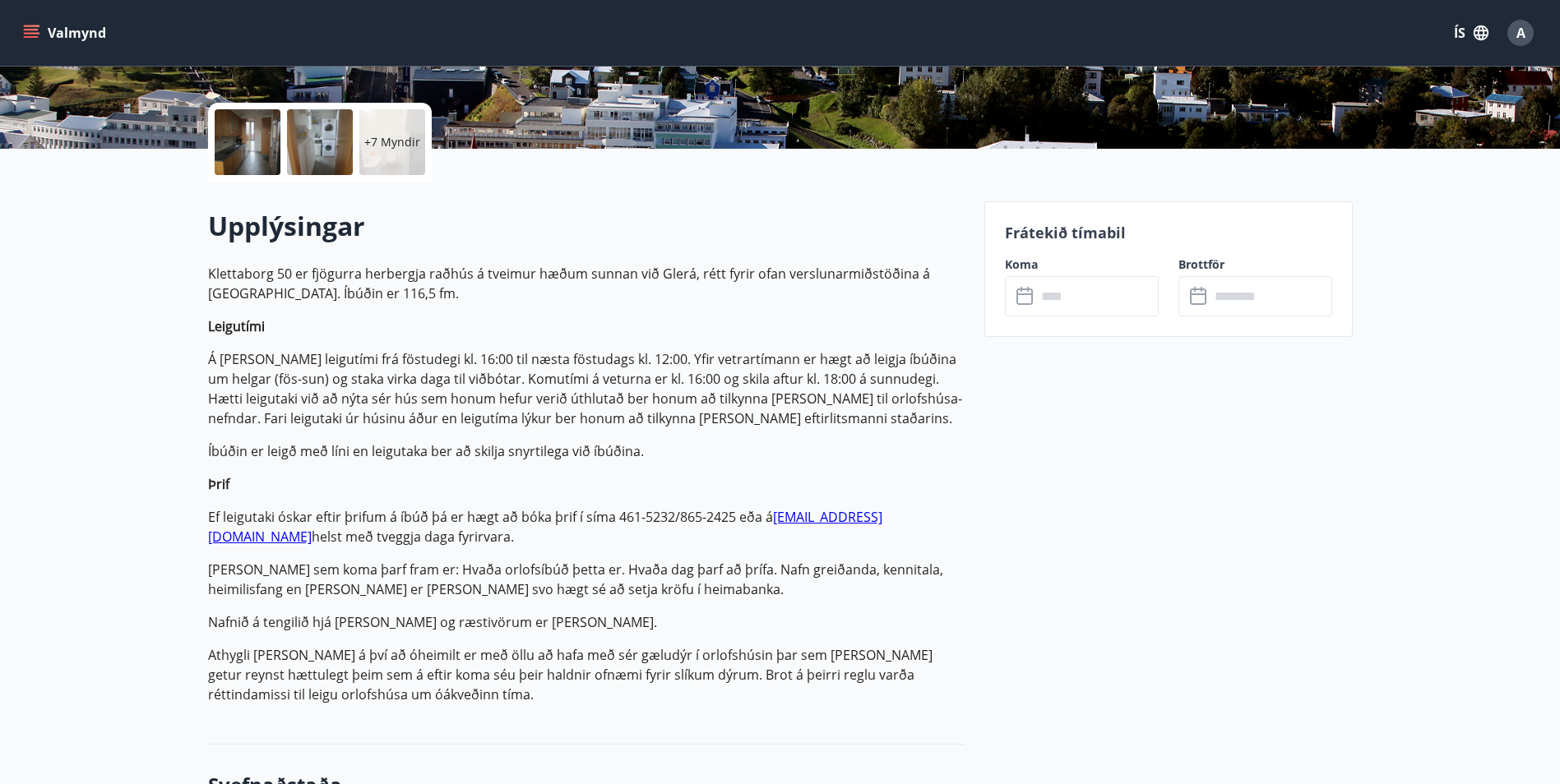
type input "******"
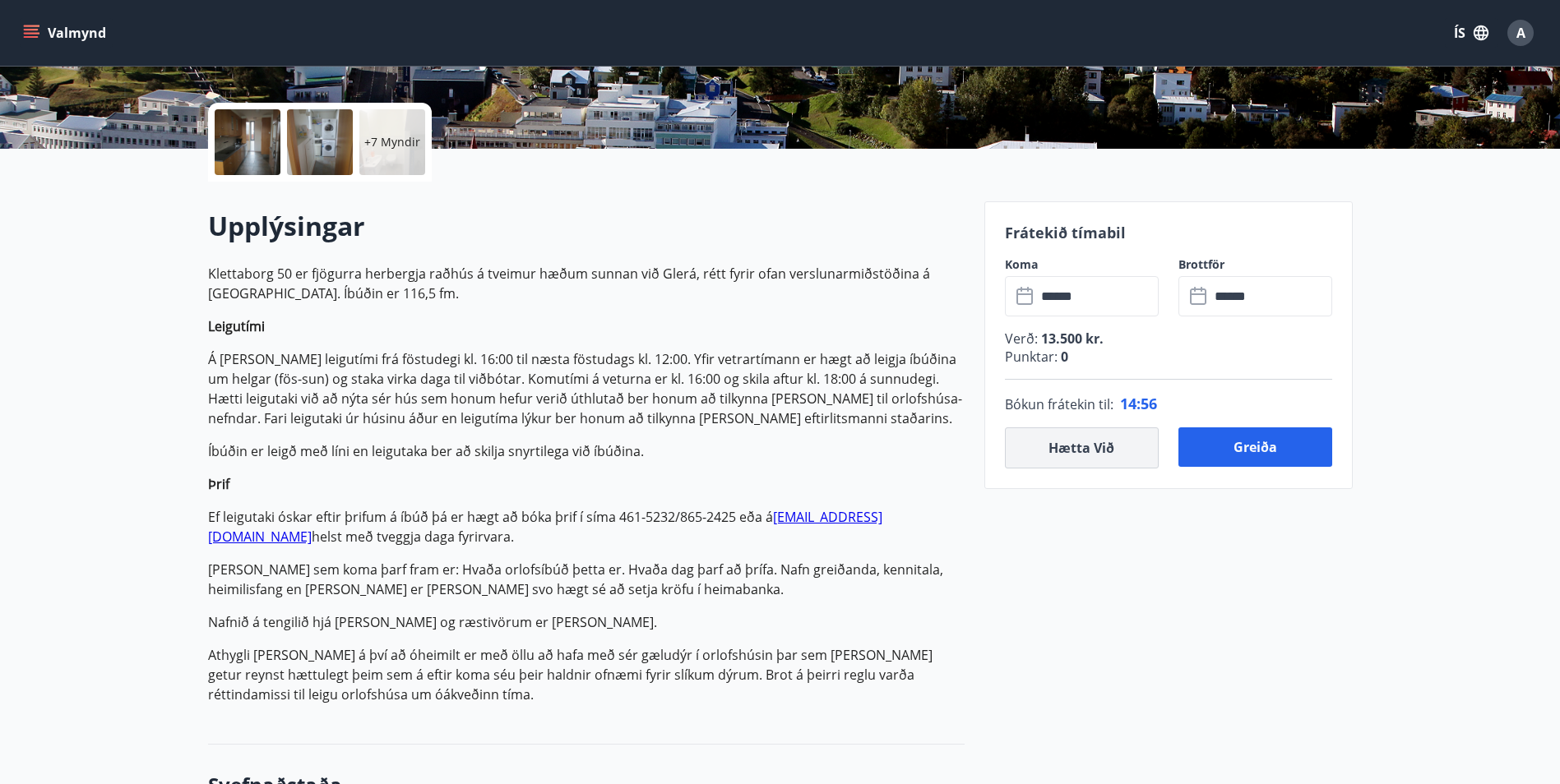
click at [1133, 436] on button "Hætta við" at bounding box center [1082, 447] width 153 height 41
